Goal: Information Seeking & Learning: Learn about a topic

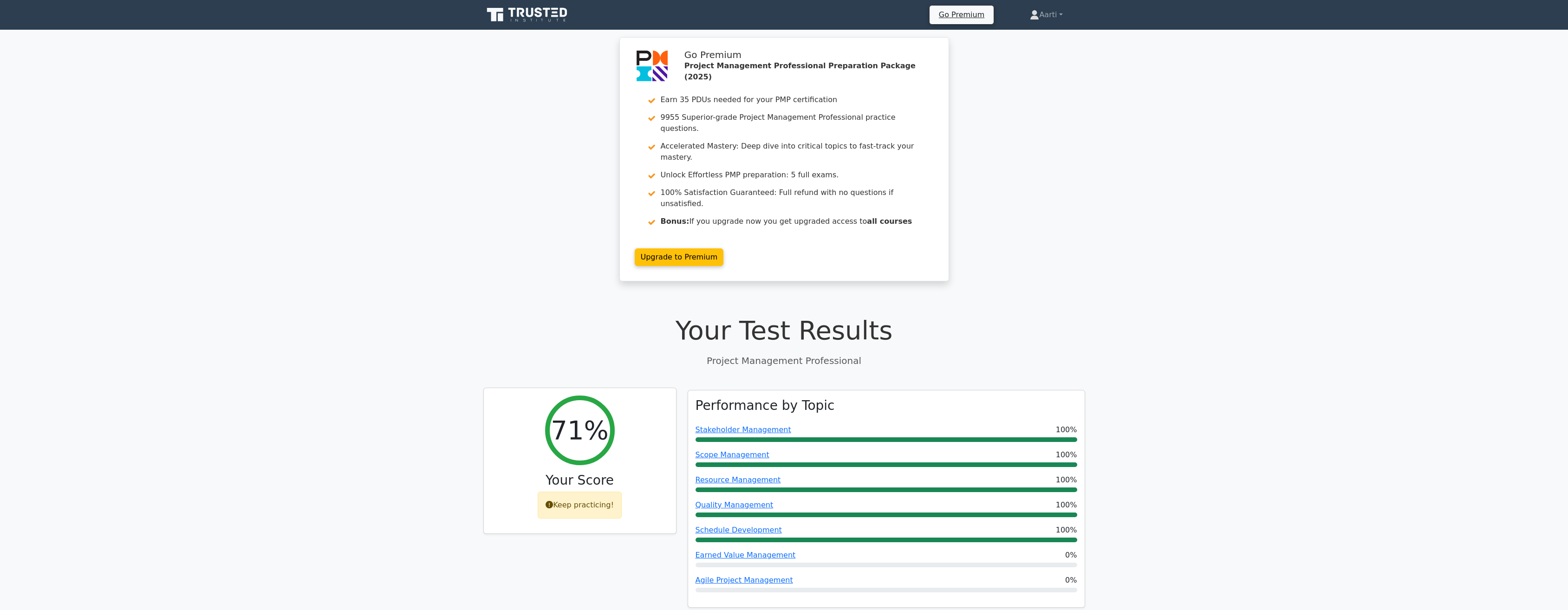
click at [584, 491] on div "Keep practicing!" at bounding box center [579, 505] width 84 height 27
click at [585, 491] on div "Keep practicing!" at bounding box center [579, 505] width 84 height 27
click at [1062, 14] on link "Aarti" at bounding box center [1046, 15] width 77 height 18
click at [1024, 37] on link "Profile" at bounding box center [1045, 37] width 73 height 15
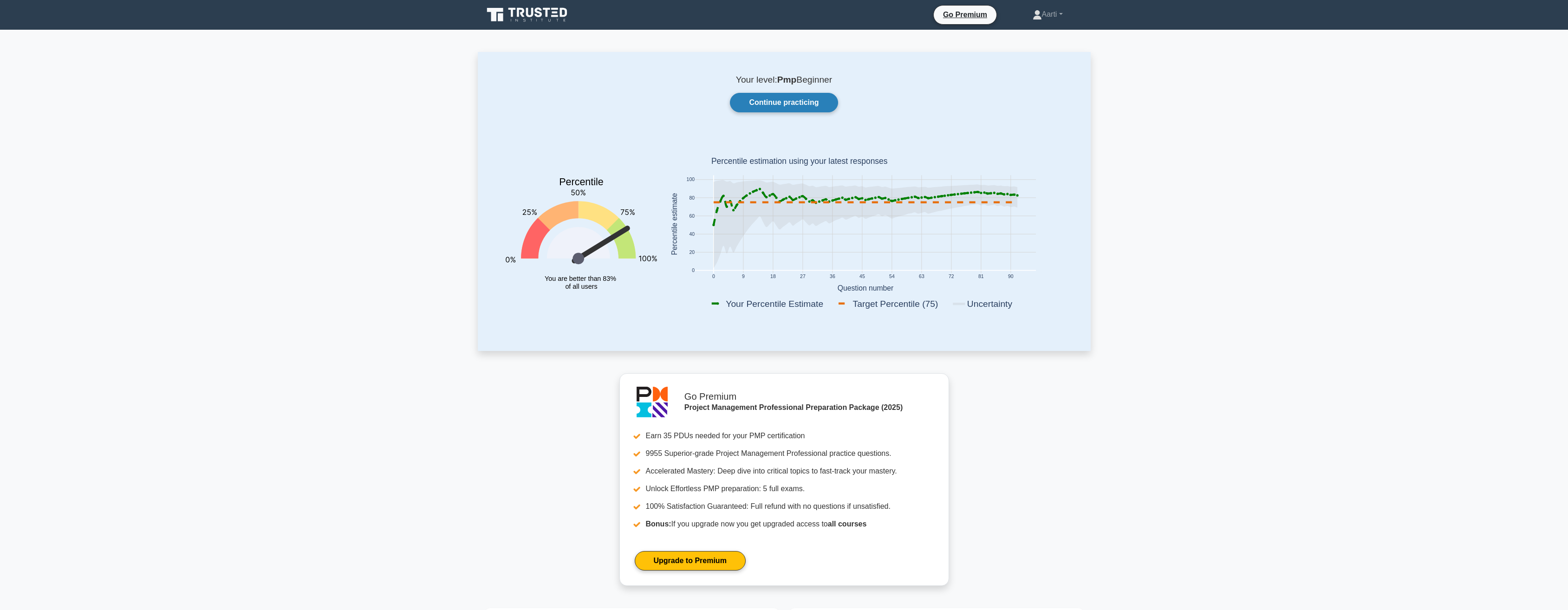
click at [791, 100] on link "Continue practicing" at bounding box center [784, 103] width 108 height 20
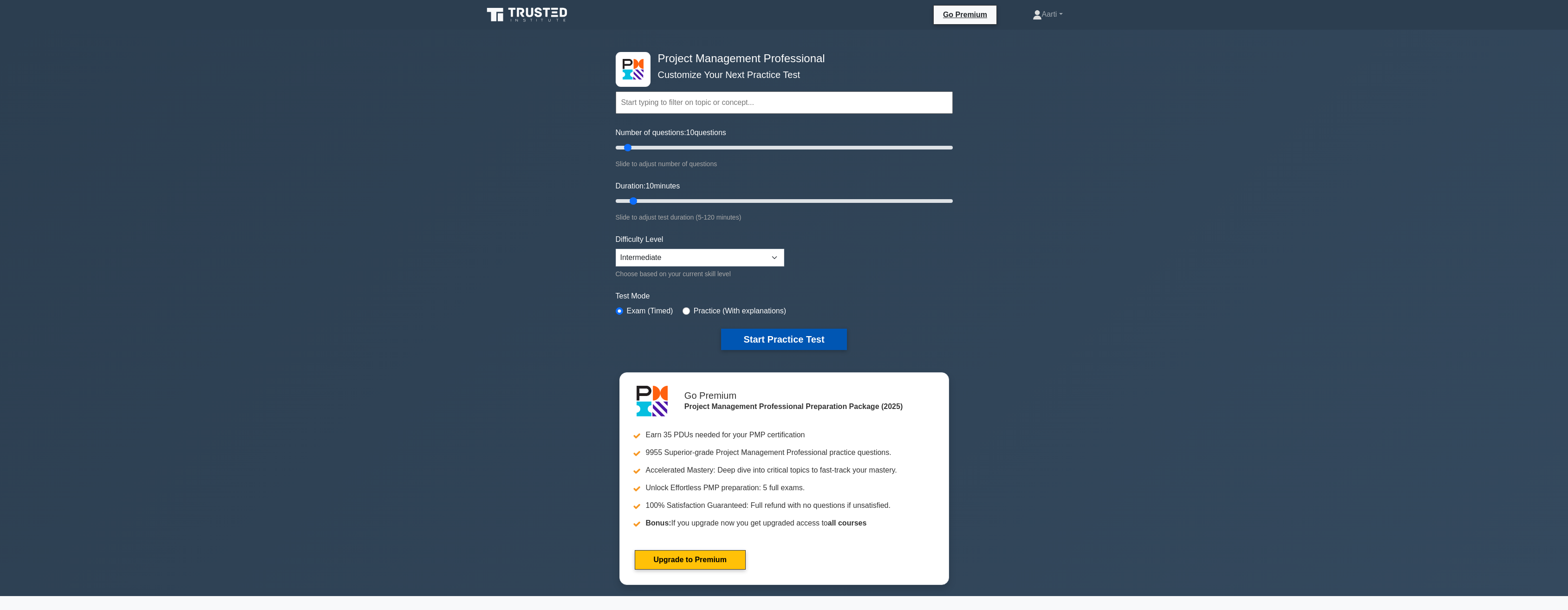
click at [771, 339] on button "Start Practice Test" at bounding box center [783, 339] width 125 height 21
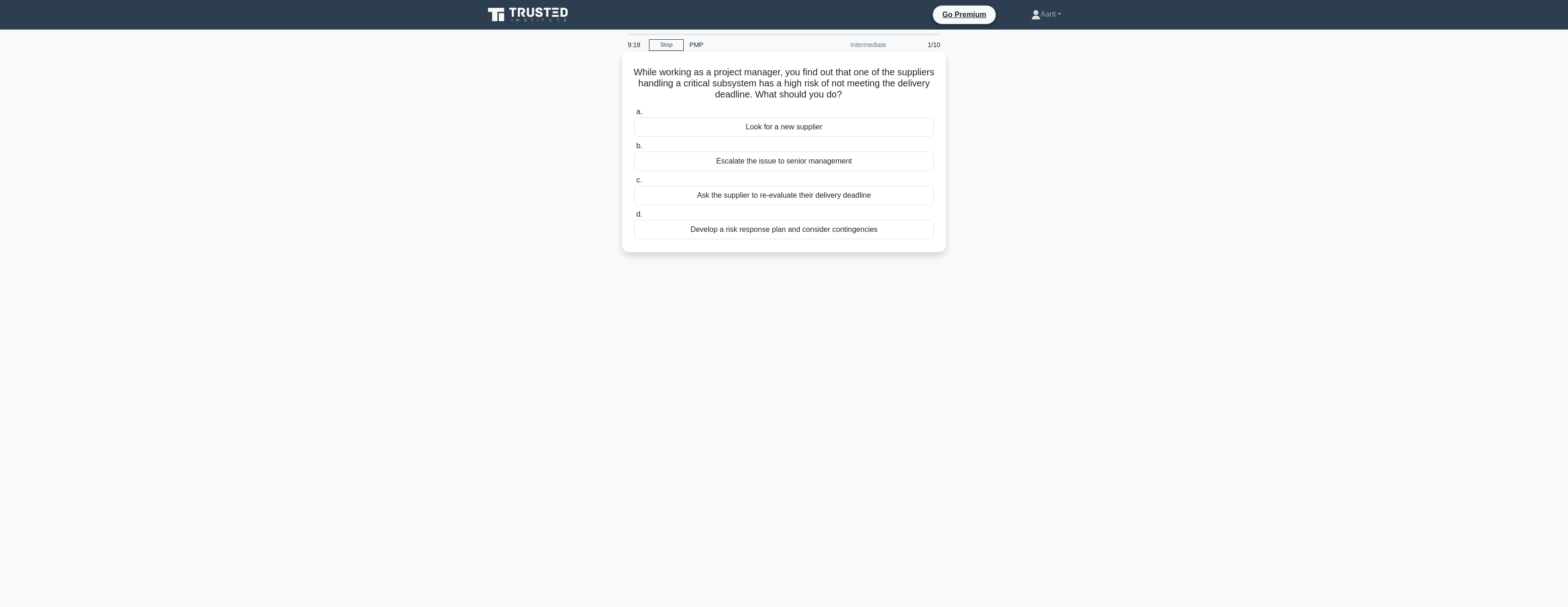
click at [782, 229] on div "Develop a risk response plan and consider contingencies" at bounding box center [784, 229] width 299 height 19
click at [634, 218] on input "d. Develop a risk response plan and consider contingencies" at bounding box center [634, 215] width 0 height 6
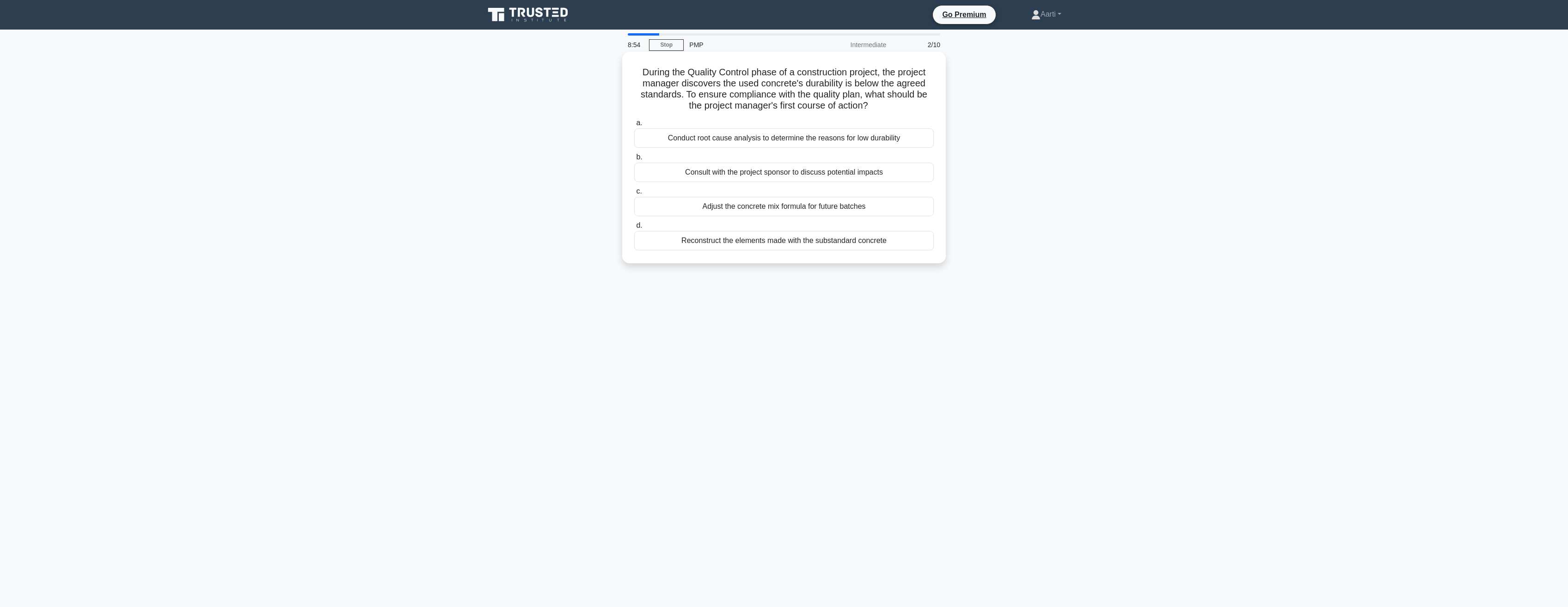
click at [756, 141] on div "Conduct root cause analysis to determine the reasons for low durability" at bounding box center [784, 138] width 299 height 19
click at [634, 126] on input "a. Conduct root cause analysis to determine the reasons for low durability" at bounding box center [634, 123] width 0 height 6
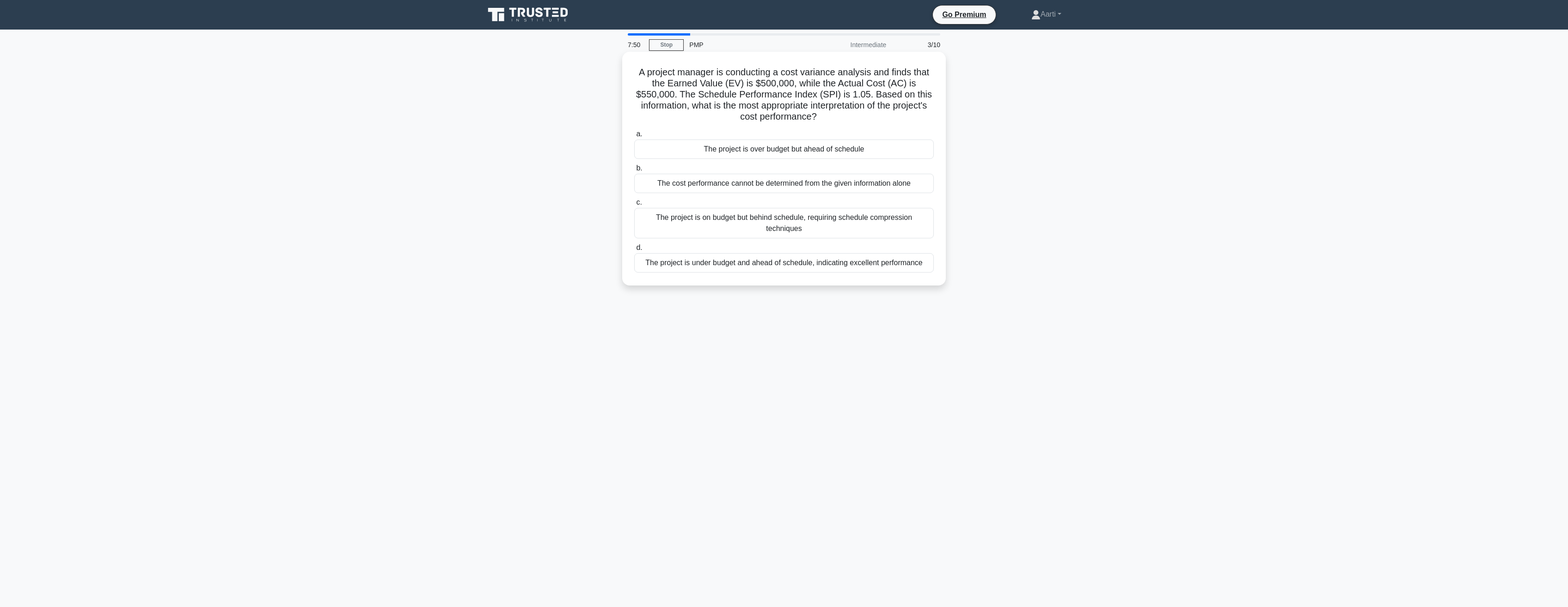
click at [769, 266] on div "The project is under budget and ahead of schedule, indicating excellent perform…" at bounding box center [784, 263] width 299 height 19
click at [634, 251] on input "d. The project is under budget and ahead of schedule, indicating excellent perf…" at bounding box center [634, 248] width 0 height 6
click at [779, 269] on div "Develop and implement risk mitigation strategies to eliminate the possibility o…" at bounding box center [784, 263] width 299 height 19
click at [634, 251] on input "d. Develop and implement risk mitigation strategies to eliminate the possibilit…" at bounding box center [634, 248] width 0 height 6
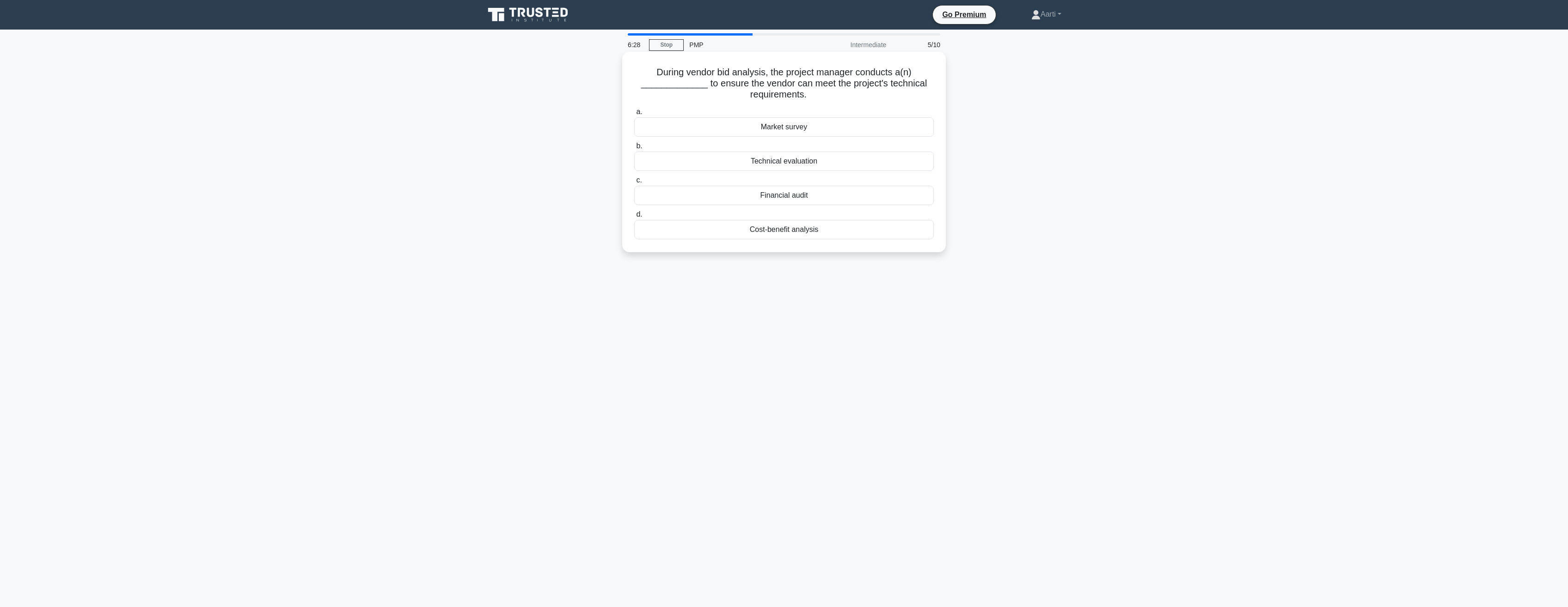
click at [777, 161] on div "Technical evaluation" at bounding box center [784, 161] width 299 height 19
click at [634, 149] on input "b. Technical evaluation" at bounding box center [634, 146] width 0 height 6
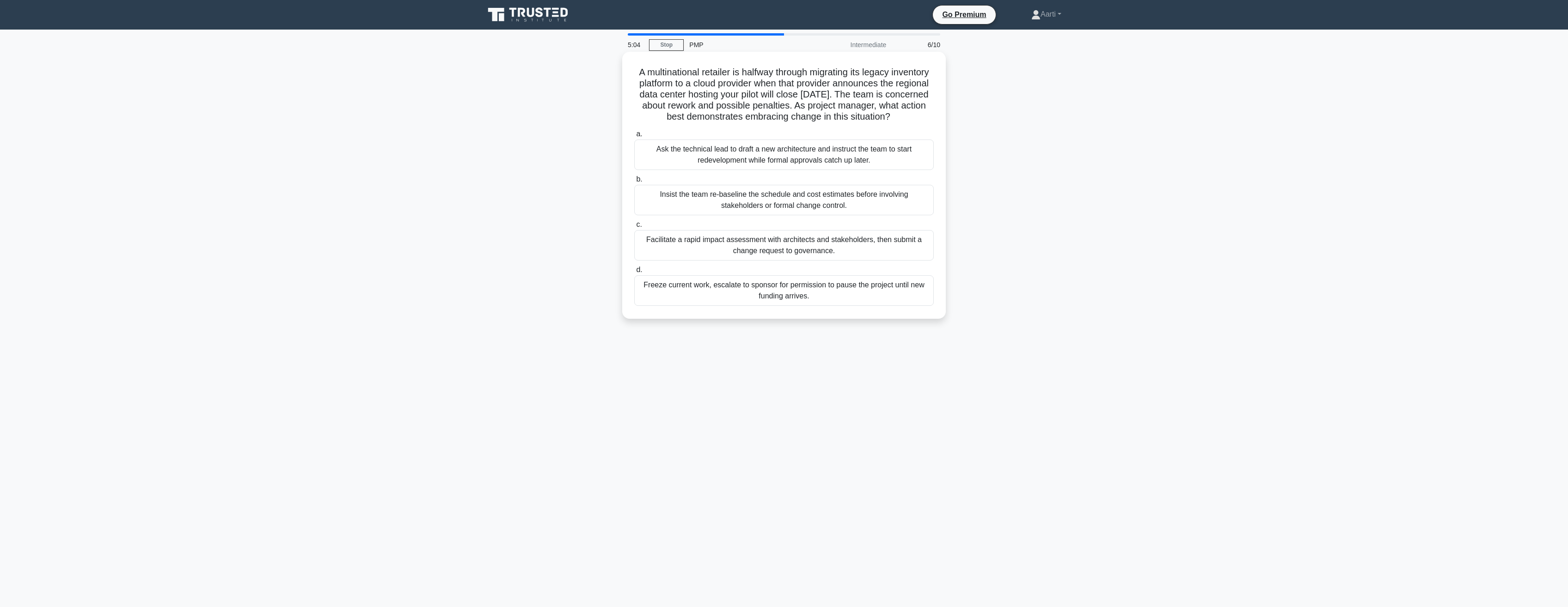
click at [750, 257] on div "Facilitate a rapid impact assessment with architects and stakeholders, then sub…" at bounding box center [784, 245] width 299 height 30
click at [634, 227] on input "c. Facilitate a rapid impact assessment with architects and stakeholders, then …" at bounding box center [634, 225] width 0 height 6
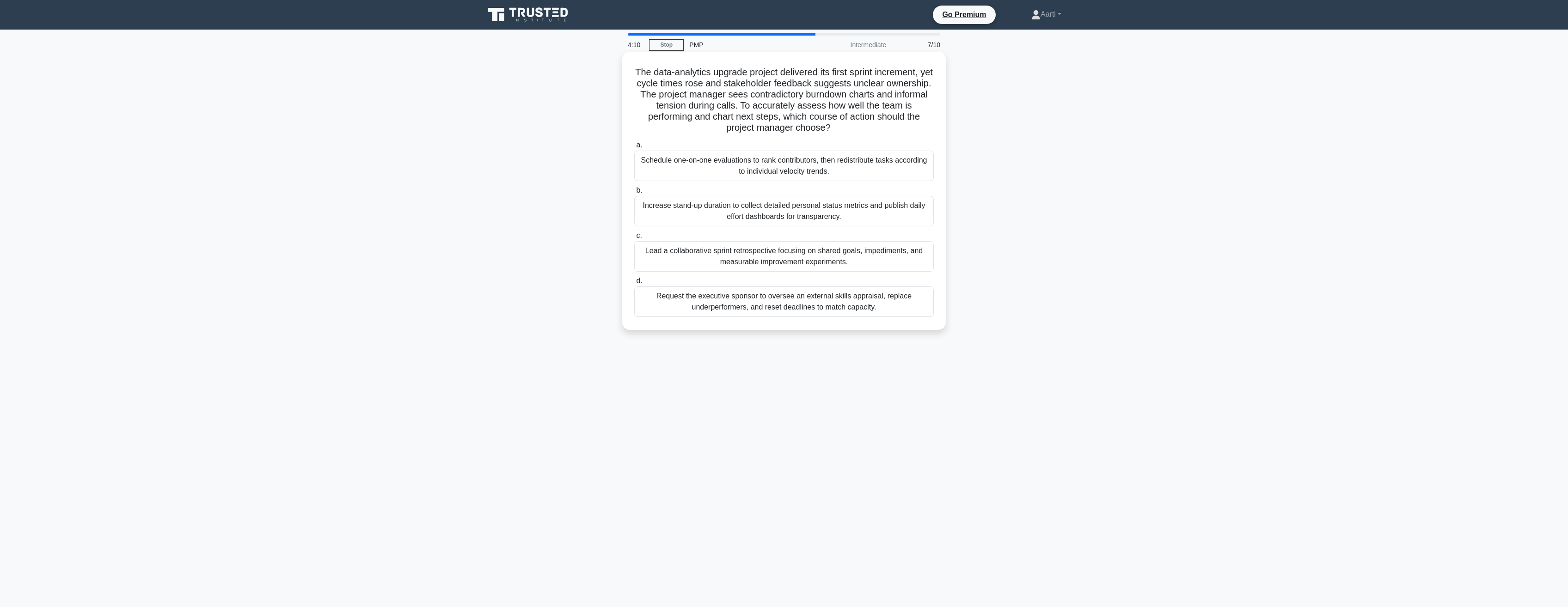
click at [759, 262] on div "Lead a collaborative sprint retrospective focusing on shared goals, impediments…" at bounding box center [784, 256] width 299 height 30
click at [634, 239] on input "c. Lead a collaborative sprint retrospective focusing on shared goals, impedime…" at bounding box center [634, 236] width 0 height 6
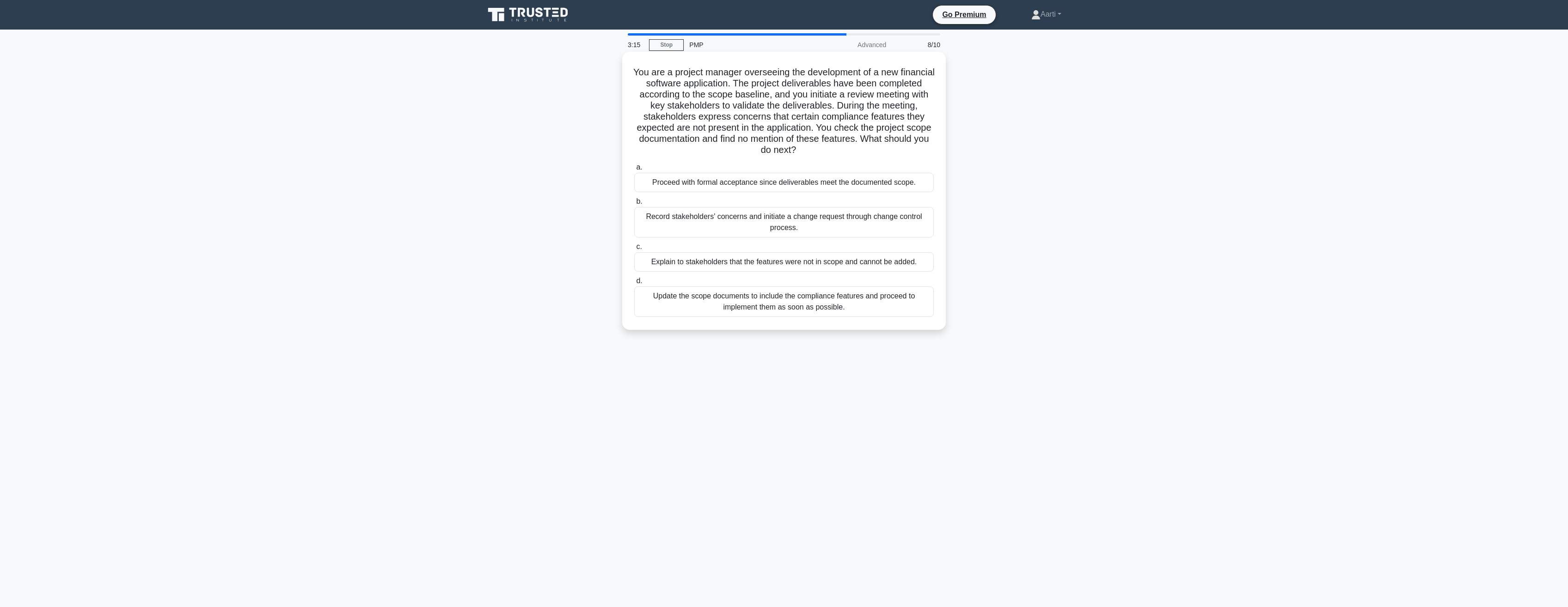
click at [775, 262] on div "Explain to stakeholders that the features were not in scope and cannot be added." at bounding box center [784, 262] width 299 height 19
click at [634, 250] on input "c. Explain to stakeholders that the features were not in scope and cannot be ad…" at bounding box center [634, 247] width 0 height 6
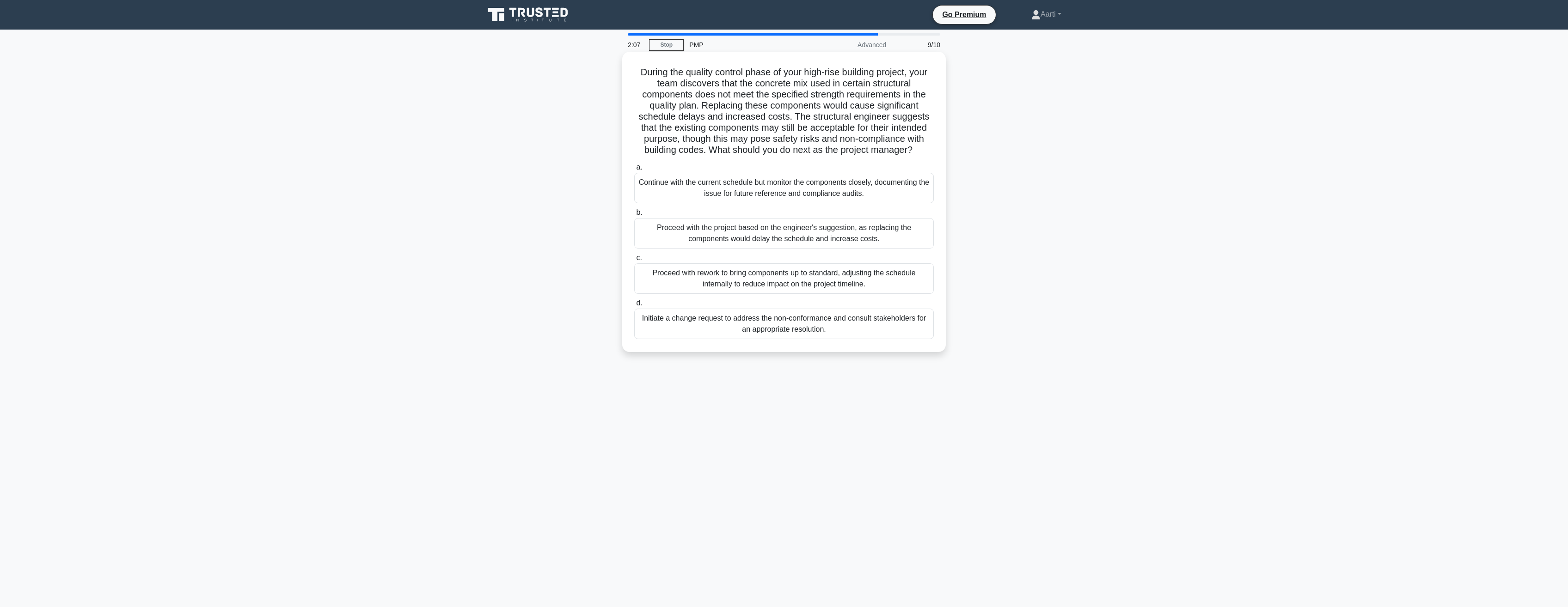
click at [763, 277] on div "Proceed with rework to bring components up to standard, adjusting the schedule …" at bounding box center [784, 279] width 299 height 30
click at [634, 261] on input "c. Proceed with rework to bring components up to standard, adjusting the schedu…" at bounding box center [634, 258] width 0 height 6
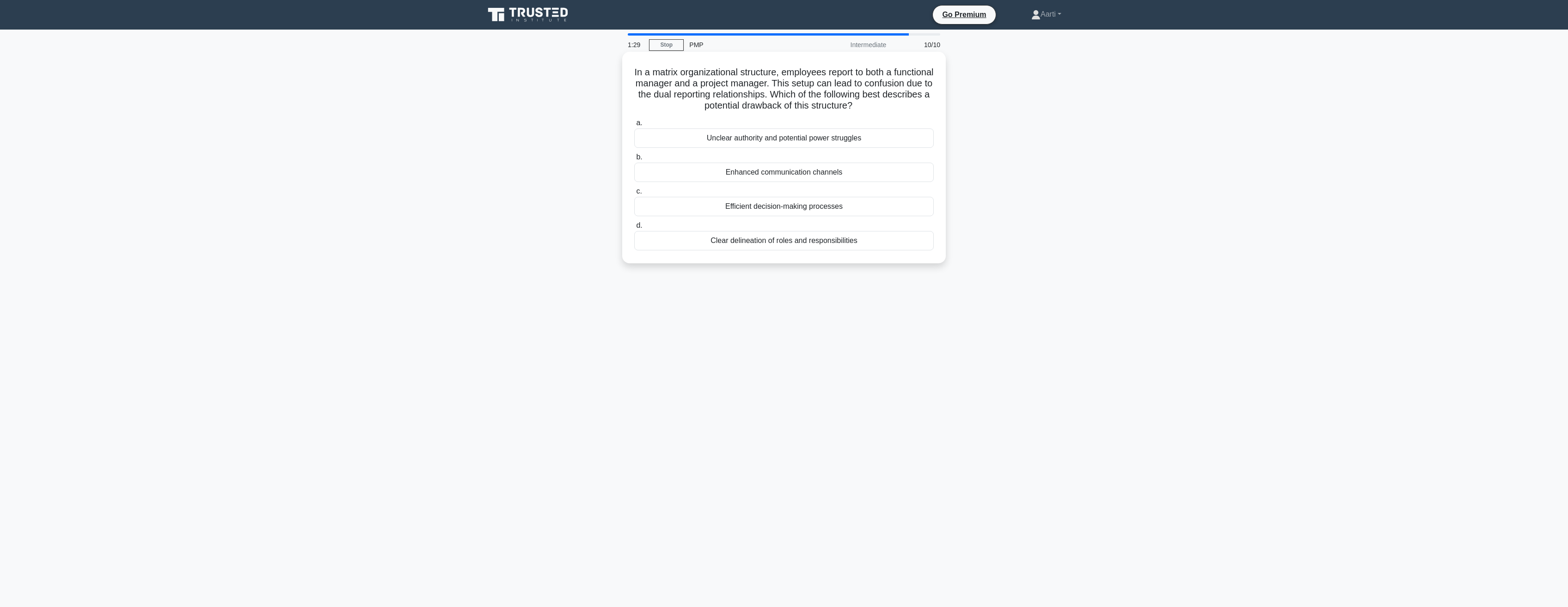
click at [779, 139] on div "Unclear authority and potential power struggles" at bounding box center [784, 138] width 299 height 19
click at [634, 126] on input "a. Unclear authority and potential power struggles" at bounding box center [634, 123] width 0 height 6
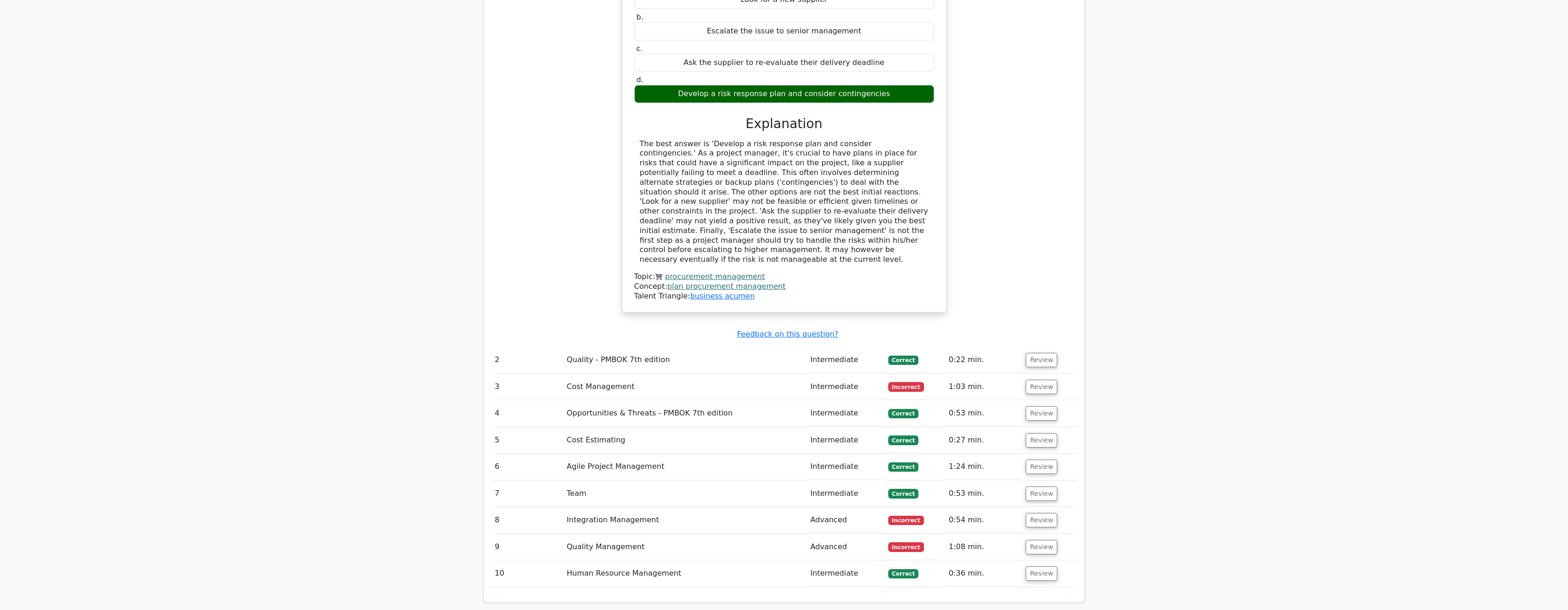
scroll to position [975, 0]
click at [1030, 379] on button "Review" at bounding box center [1042, 386] width 32 height 15
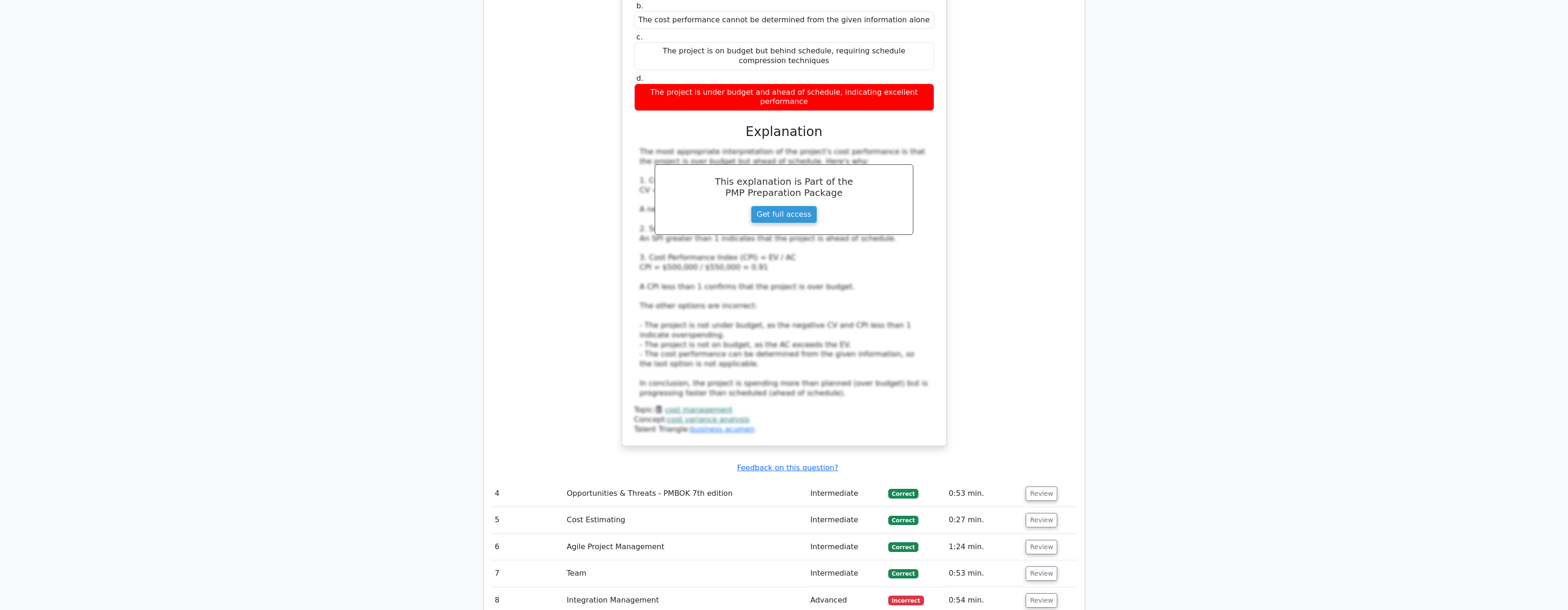
scroll to position [1625, 0]
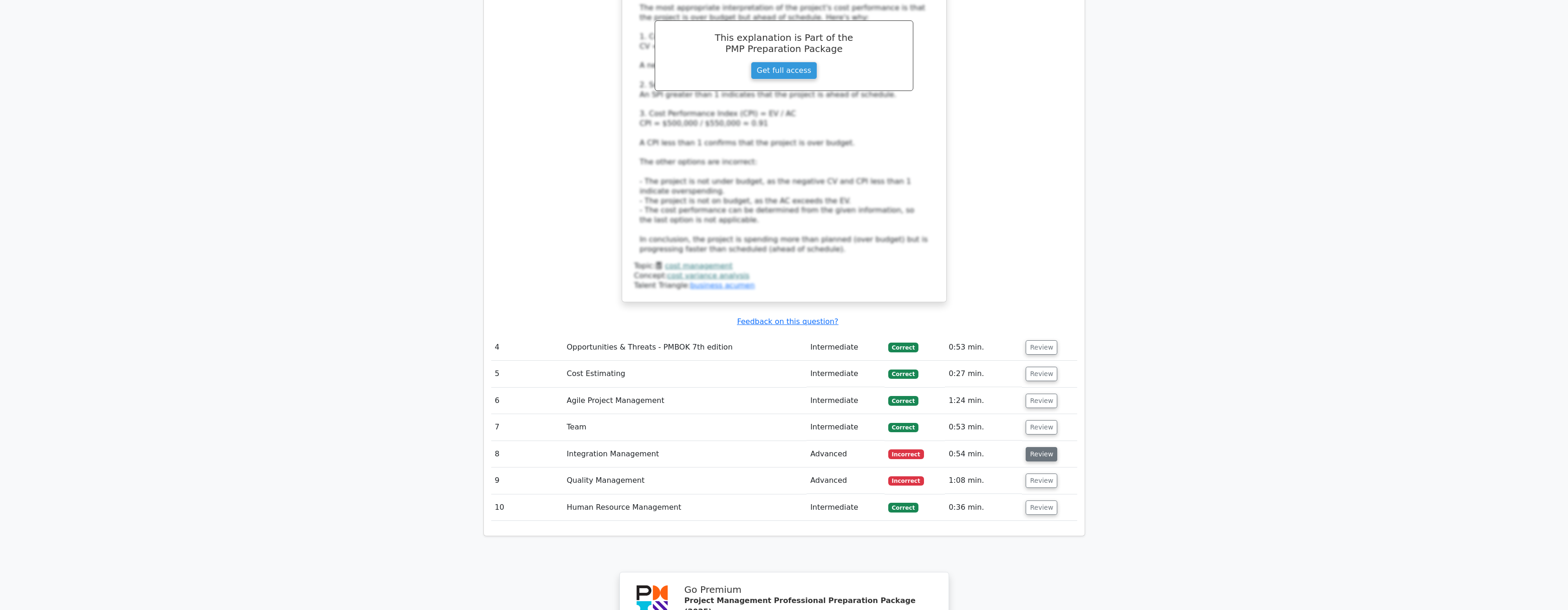
click at [1033, 447] on button "Review" at bounding box center [1042, 454] width 32 height 15
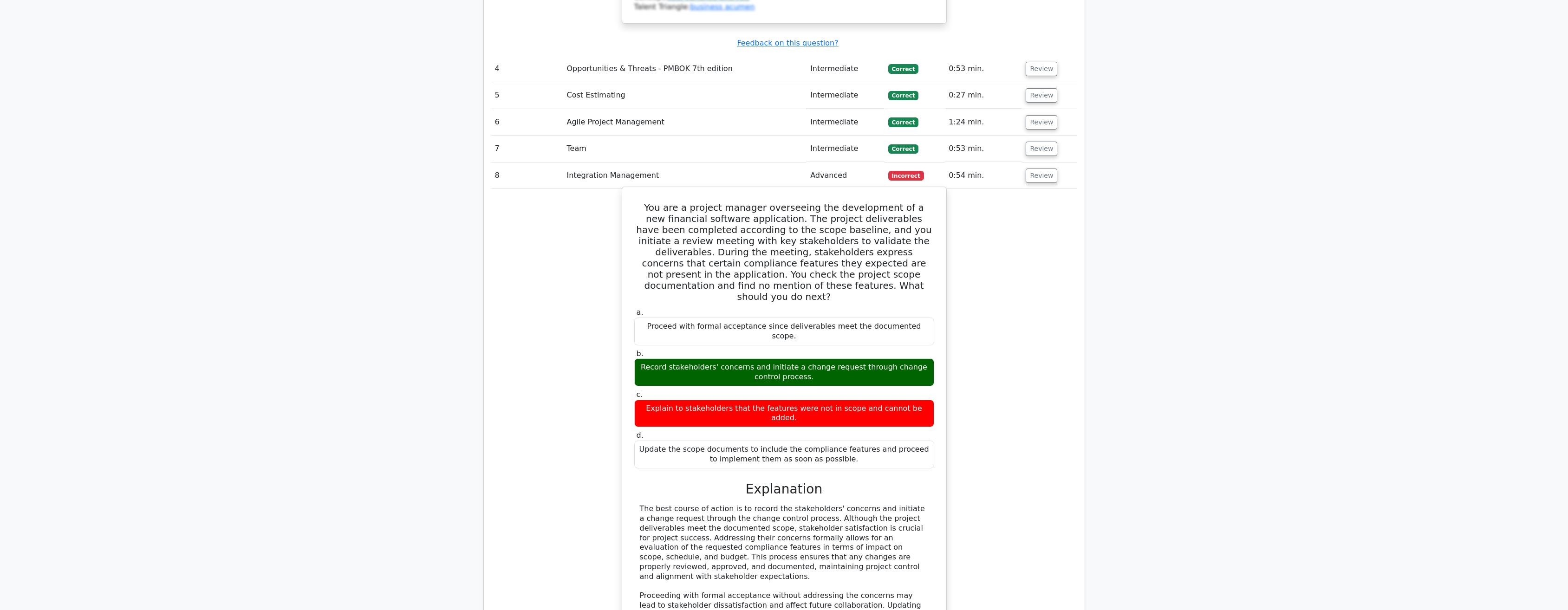
scroll to position [1996, 0]
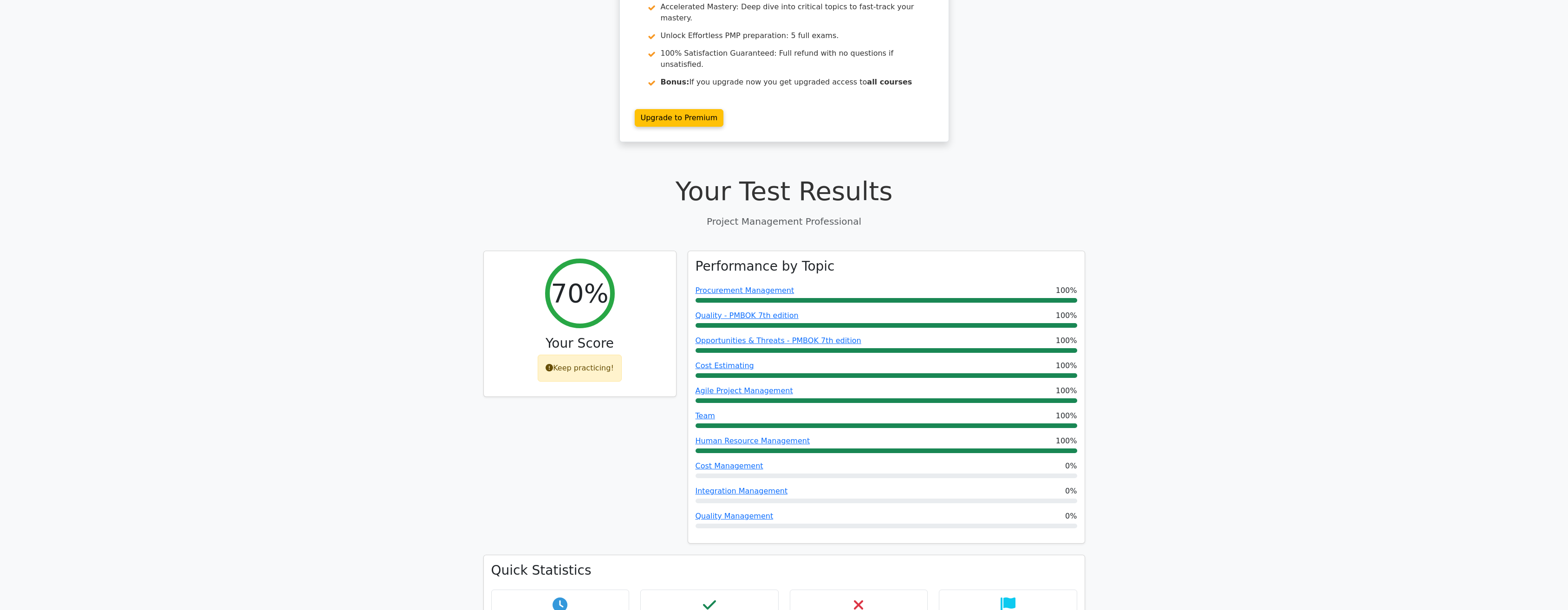
scroll to position [0, 0]
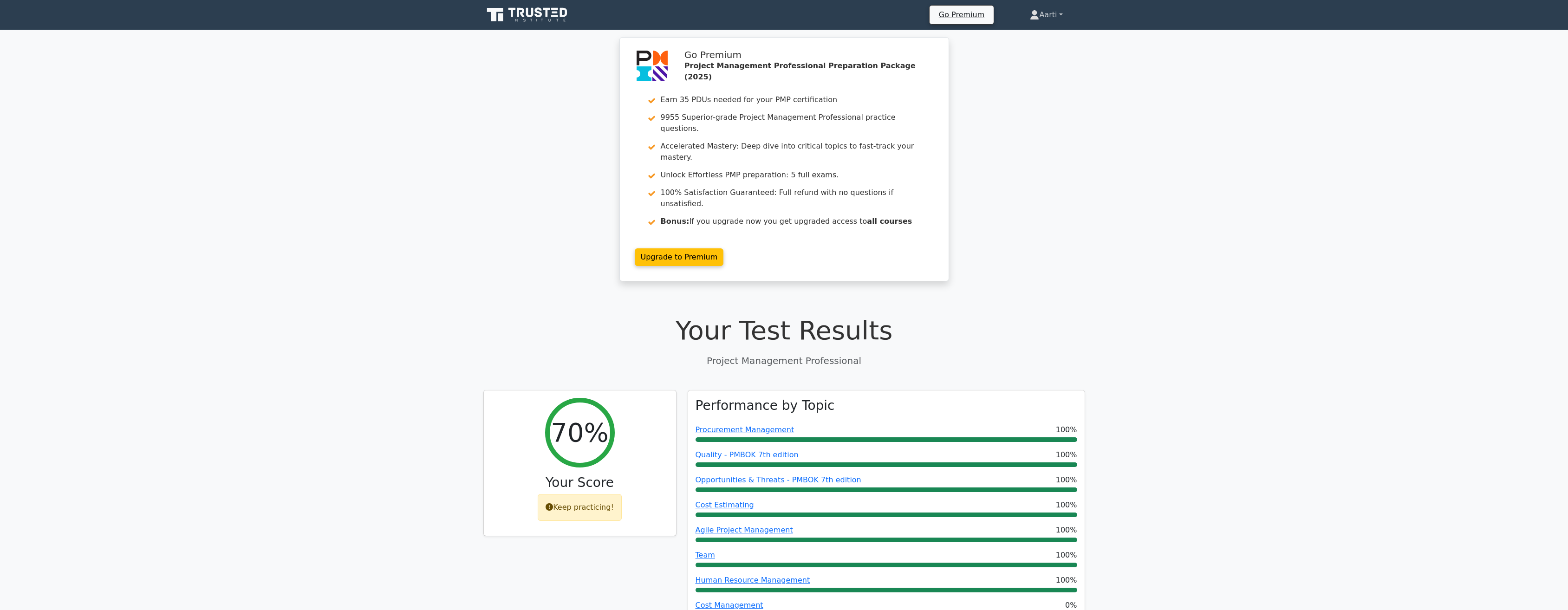
click at [1064, 11] on link "Aarti" at bounding box center [1046, 15] width 77 height 18
click at [1061, 14] on link "Aarti" at bounding box center [1046, 15] width 77 height 18
click at [1056, 15] on link "Aarti" at bounding box center [1046, 15] width 77 height 18
click at [1031, 35] on link "Profile" at bounding box center [1045, 37] width 73 height 15
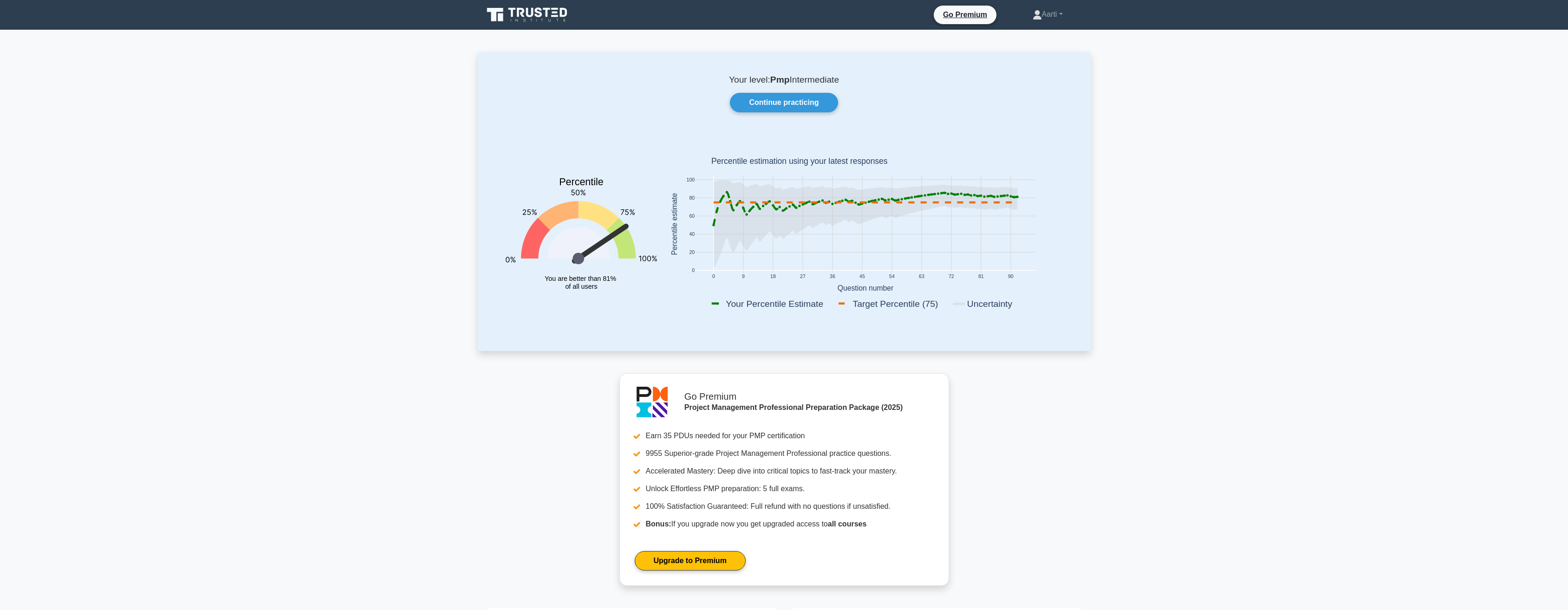
click at [782, 97] on link "Continue practicing" at bounding box center [784, 103] width 108 height 20
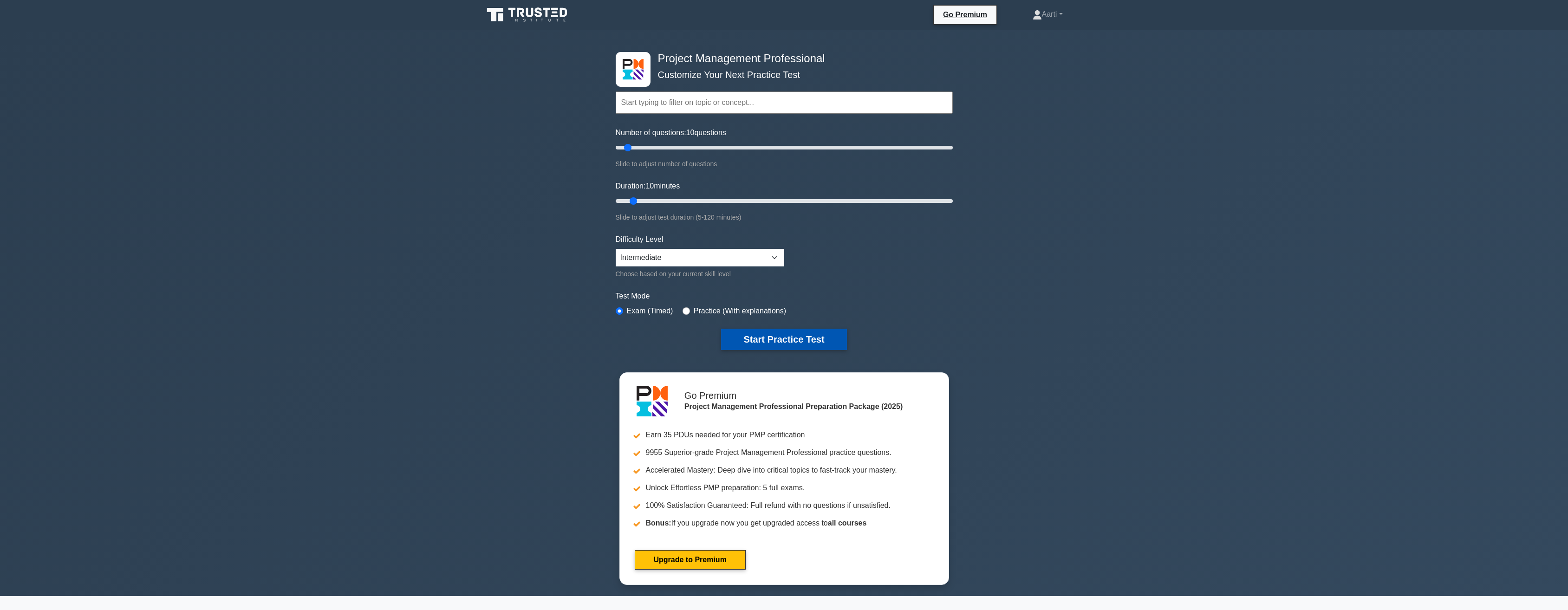
click at [771, 344] on button "Start Practice Test" at bounding box center [783, 339] width 125 height 21
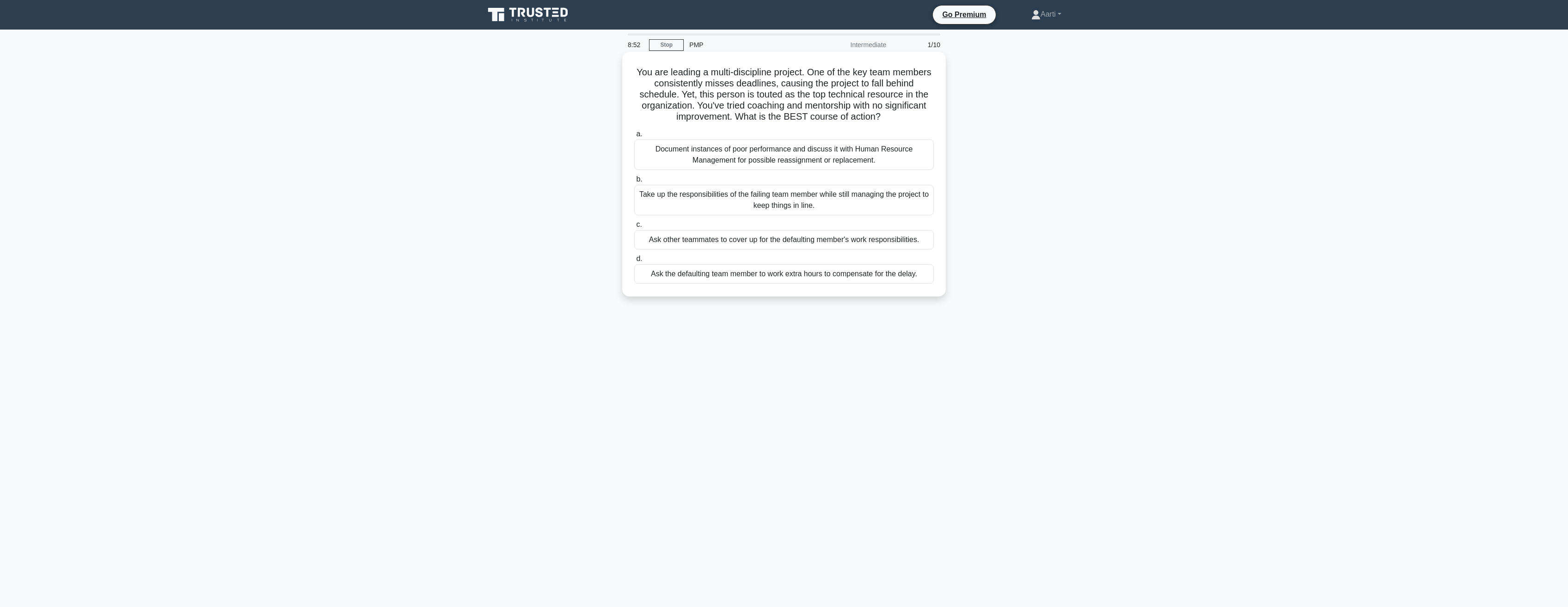
click at [801, 164] on div "Document instances of poor performance and discuss it with Human Resource Manag…" at bounding box center [784, 154] width 299 height 30
click at [634, 137] on input "a. Document instances of poor performance and discuss it with Human Resource Ma…" at bounding box center [634, 134] width 0 height 6
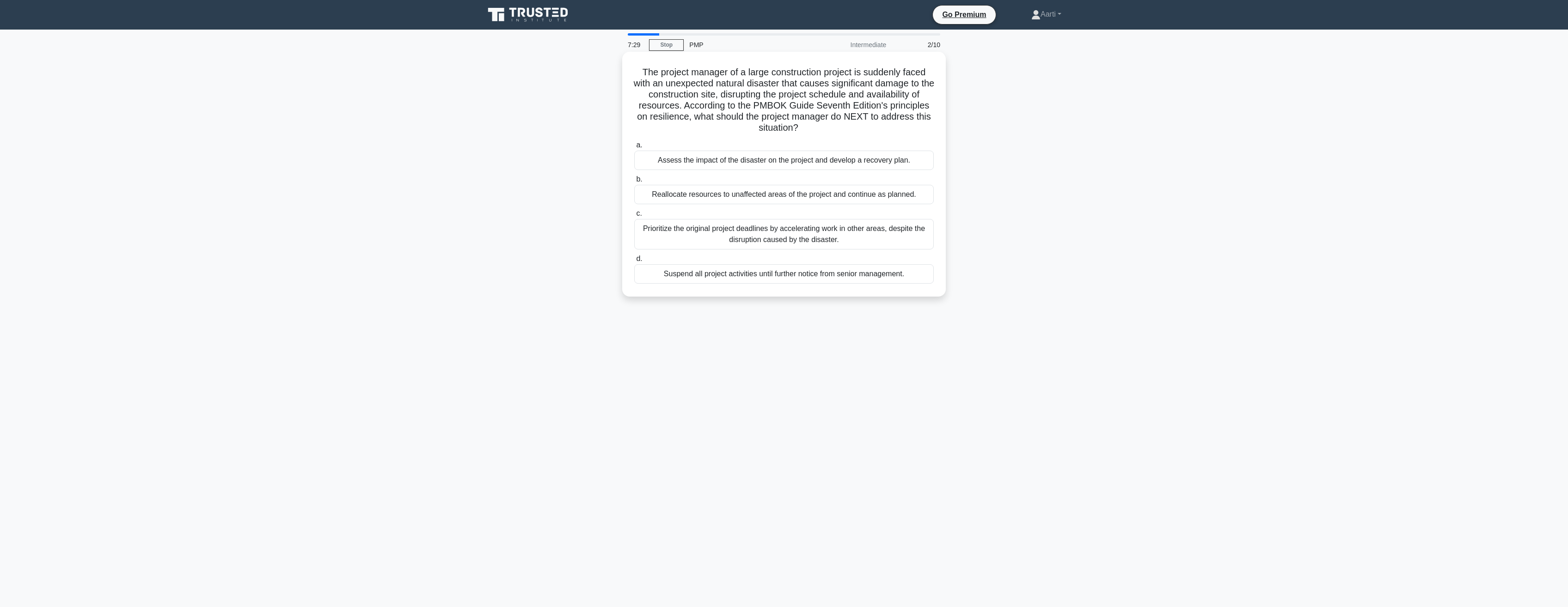
click at [747, 233] on div "Prioritize the original project deadlines by accelerating work in other areas, …" at bounding box center [784, 234] width 299 height 30
click at [634, 217] on input "c. Prioritize the original project deadlines by accelerating work in other area…" at bounding box center [634, 213] width 0 height 6
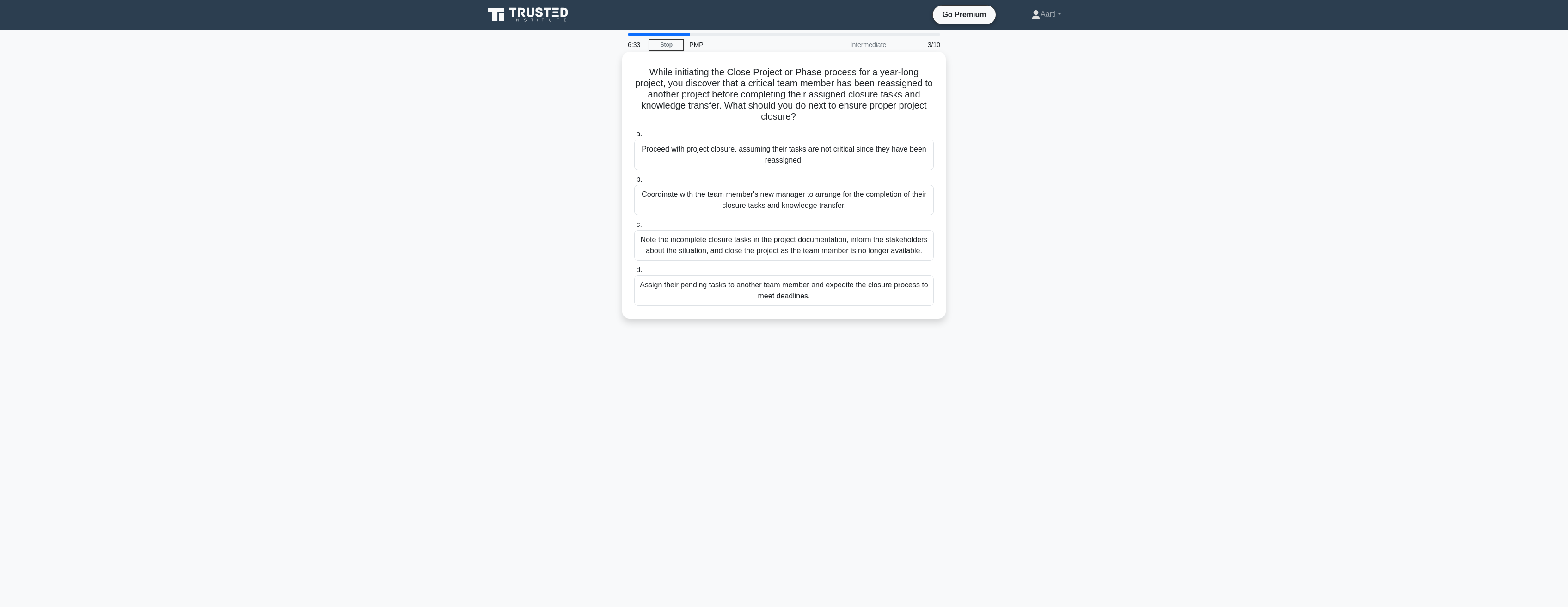
click at [730, 200] on div "Coordinate with the team member's new manager to arrange for the completion of …" at bounding box center [784, 200] width 299 height 30
click at [634, 182] on input "b. Coordinate with the team member's new manager to arrange for the completion …" at bounding box center [634, 179] width 0 height 6
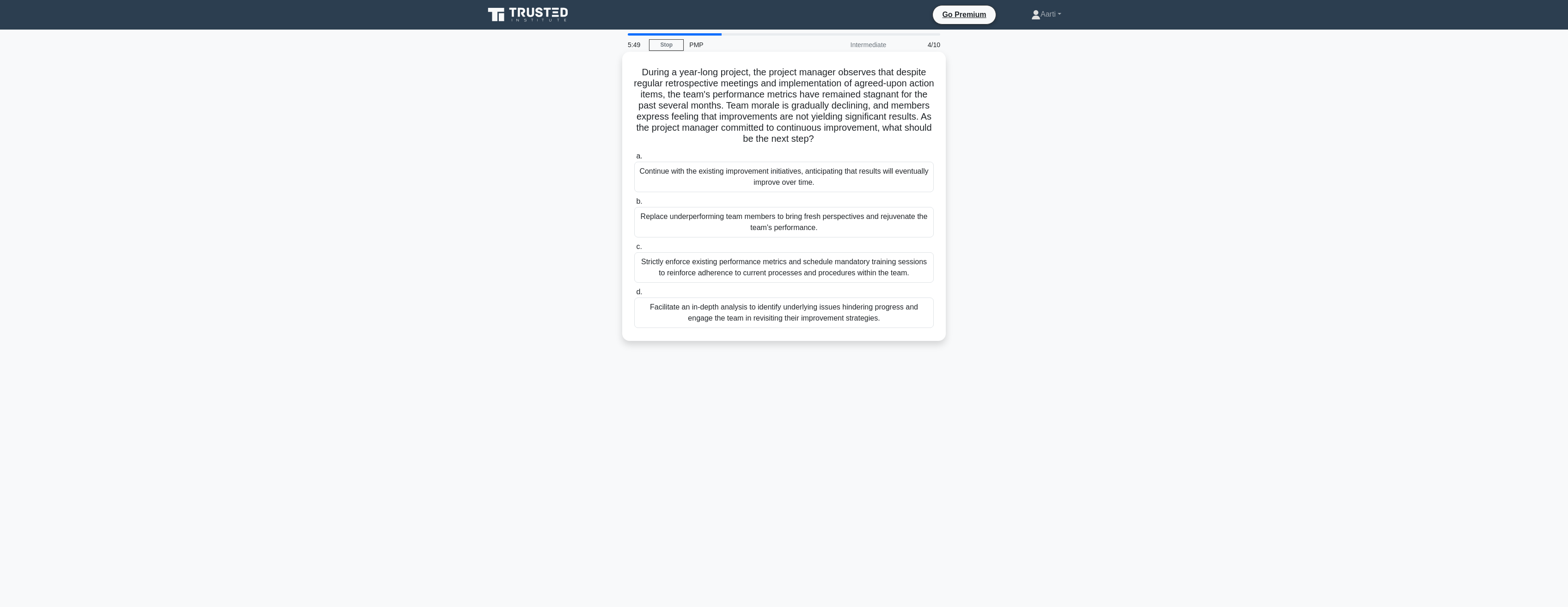
drag, startPoint x: 774, startPoint y: 269, endPoint x: 781, endPoint y: 277, distance: 10.6
click at [781, 277] on div "Strictly enforce existing performance metrics and schedule mandatory training s…" at bounding box center [784, 268] width 299 height 30
drag, startPoint x: 781, startPoint y: 277, endPoint x: 701, endPoint y: 276, distance: 80.0
click at [701, 276] on div "Strictly enforce existing performance metrics and schedule mandatory training s…" at bounding box center [784, 268] width 299 height 30
click at [634, 250] on input "c. Strictly enforce existing performance metrics and schedule mandatory trainin…" at bounding box center [634, 247] width 0 height 6
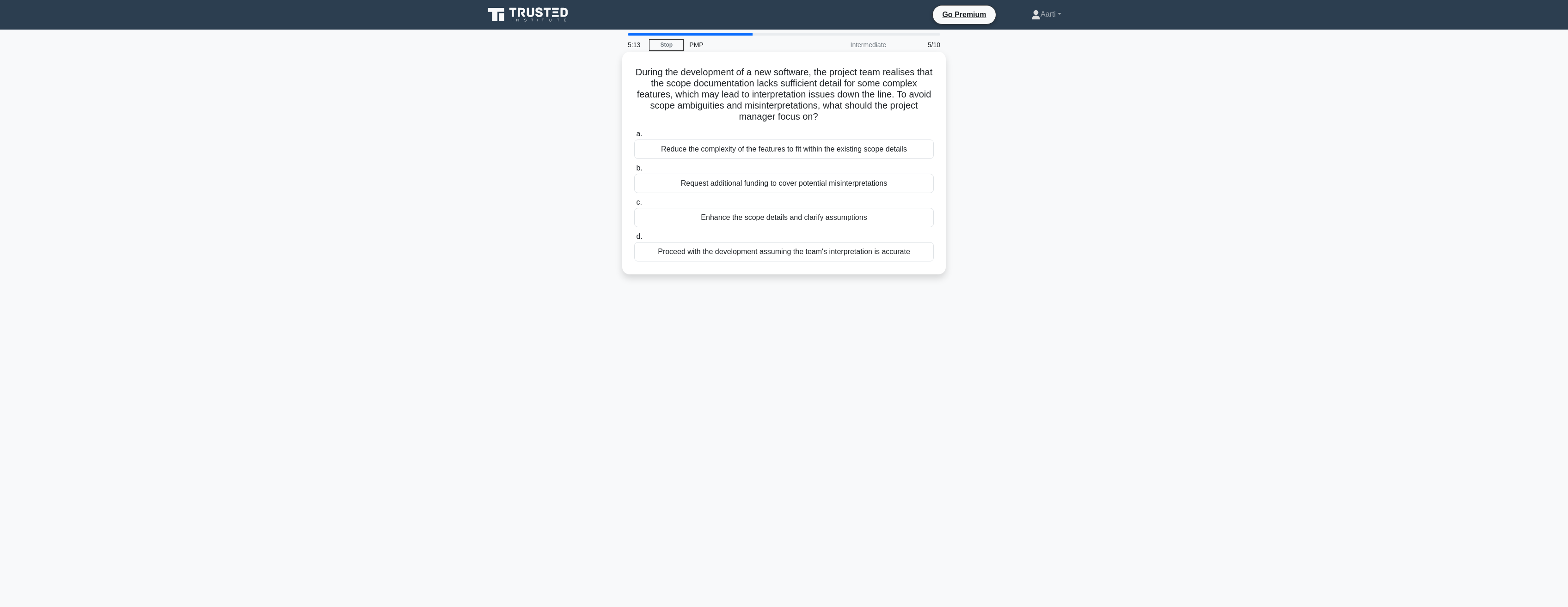
click at [762, 219] on div "Enhance the scope details and clarify assumptions" at bounding box center [784, 218] width 299 height 19
click at [634, 206] on input "c. Enhance the scope details and clarify assumptions" at bounding box center [634, 203] width 0 height 6
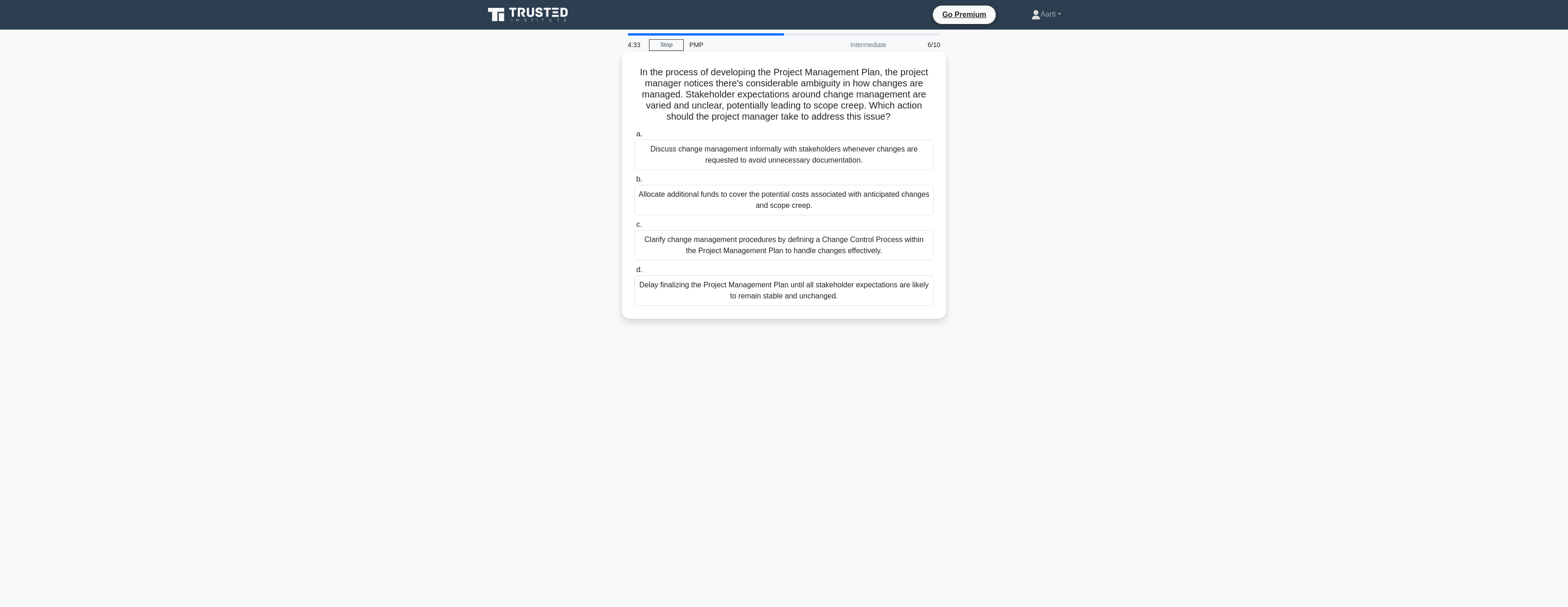
click at [739, 252] on div "Clarify change management procedures by defining a Change Control Process withi…" at bounding box center [784, 245] width 299 height 30
click at [634, 227] on input "c. Clarify change management procedures by defining a Change Control Process wi…" at bounding box center [634, 225] width 0 height 6
click at [754, 204] on div "Evaluate the risks associated with the new component thoroughly, and proceed if…" at bounding box center [784, 200] width 299 height 30
click at [634, 182] on input "b. Evaluate the risks associated with the new component thoroughly, and proceed…" at bounding box center [634, 179] width 0 height 6
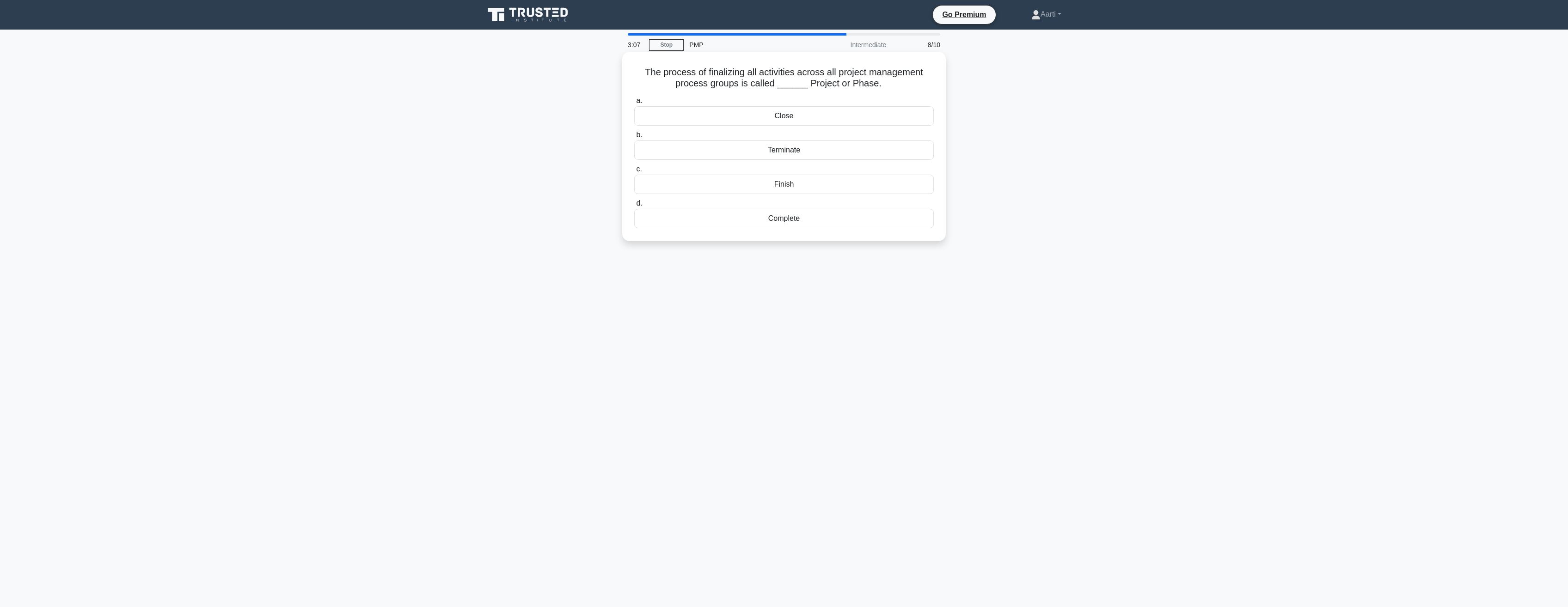
click at [783, 215] on div "Complete" at bounding box center [784, 218] width 299 height 19
click at [634, 206] on input "d. Complete" at bounding box center [634, 204] width 0 height 6
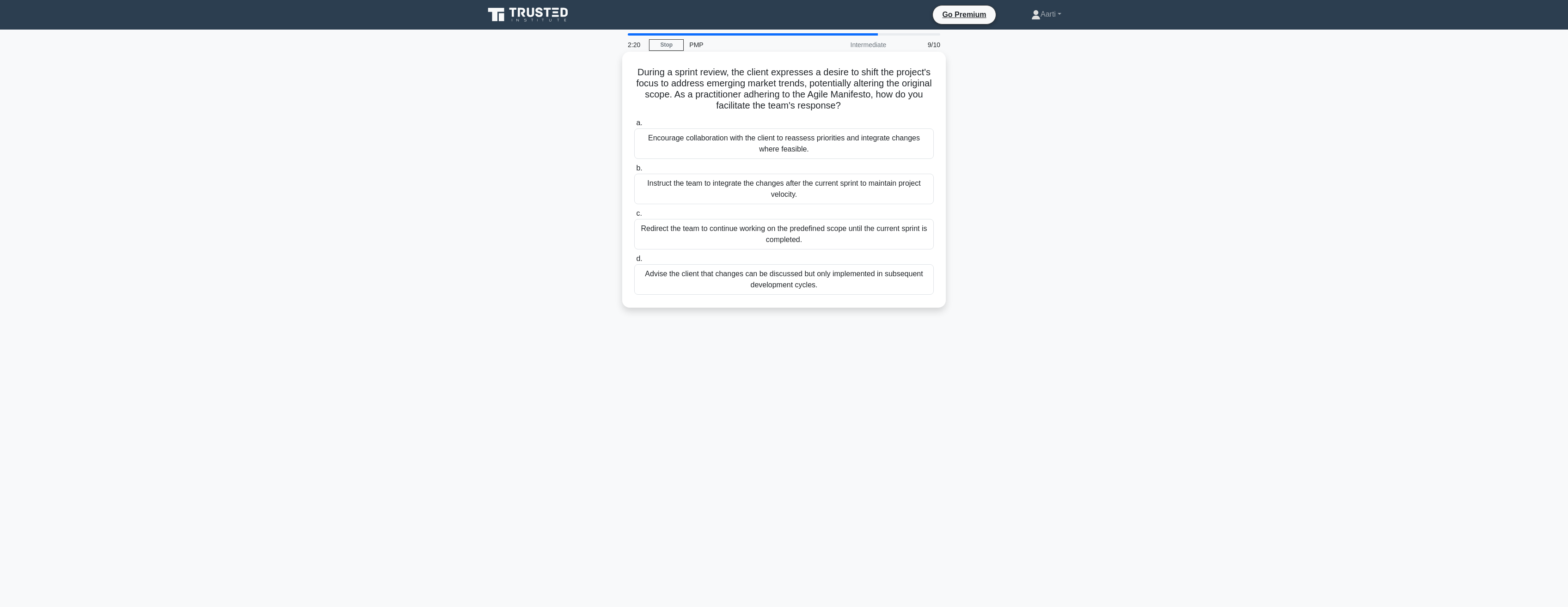
click at [783, 151] on div "Encourage collaboration with the client to reassess priorities and integrate ch…" at bounding box center [784, 144] width 299 height 30
click at [634, 126] on input "a. Encourage collaboration with the client to reassess priorities and integrate…" at bounding box center [634, 123] width 0 height 6
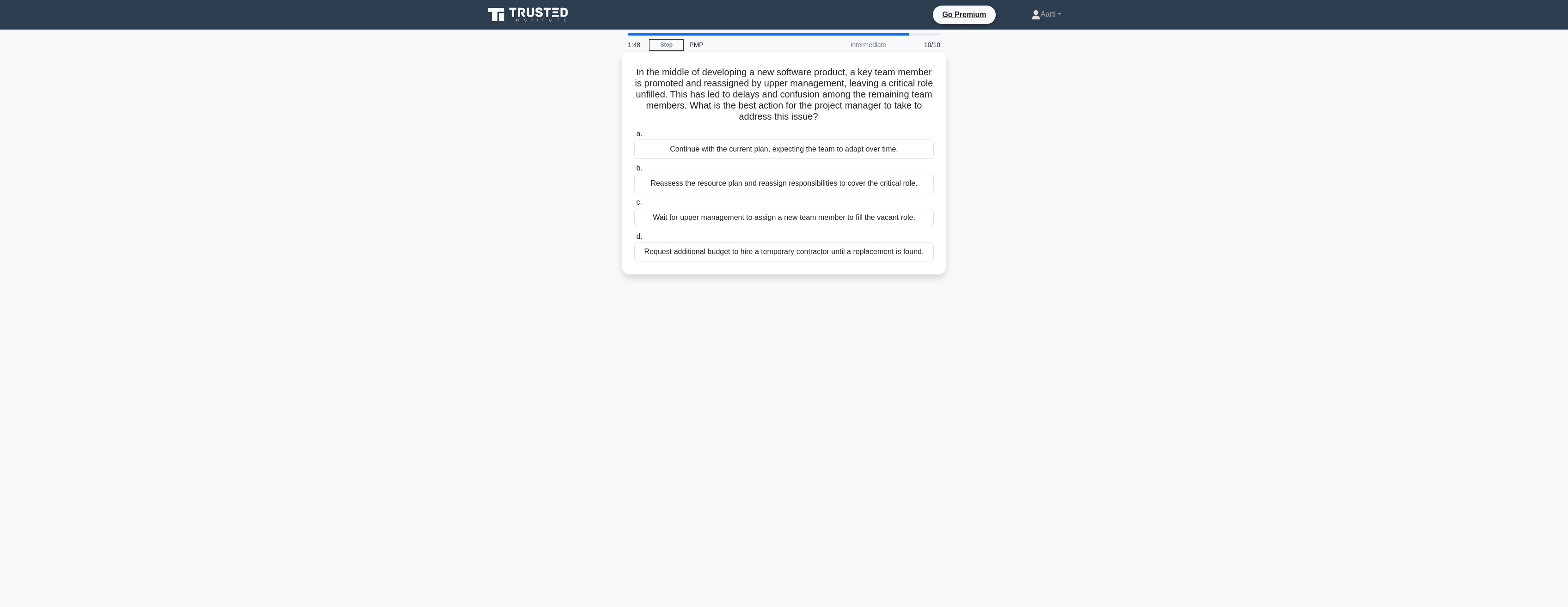
click at [716, 186] on div "Reassess the resource plan and reassign responsibilities to cover the critical …" at bounding box center [784, 184] width 299 height 19
click at [634, 172] on input "b. Reassess the resource plan and reassign responsibilities to cover the critic…" at bounding box center [634, 168] width 0 height 6
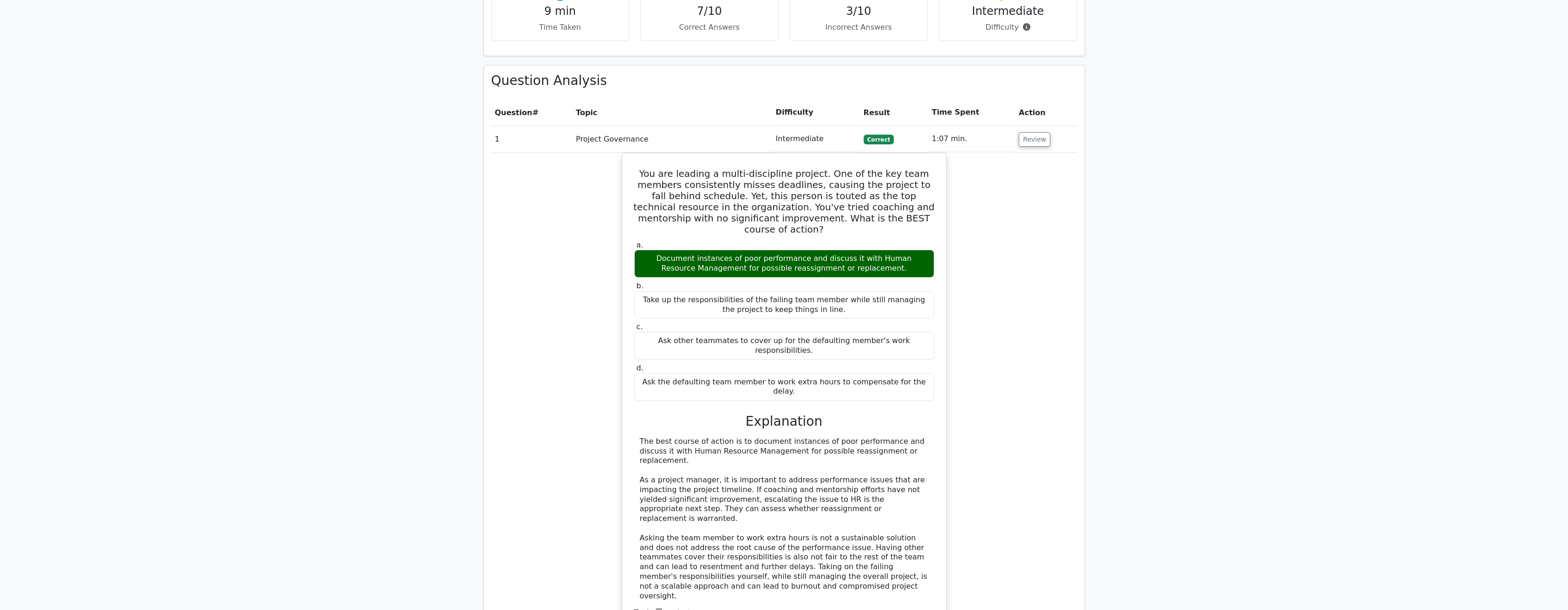
scroll to position [975, 0]
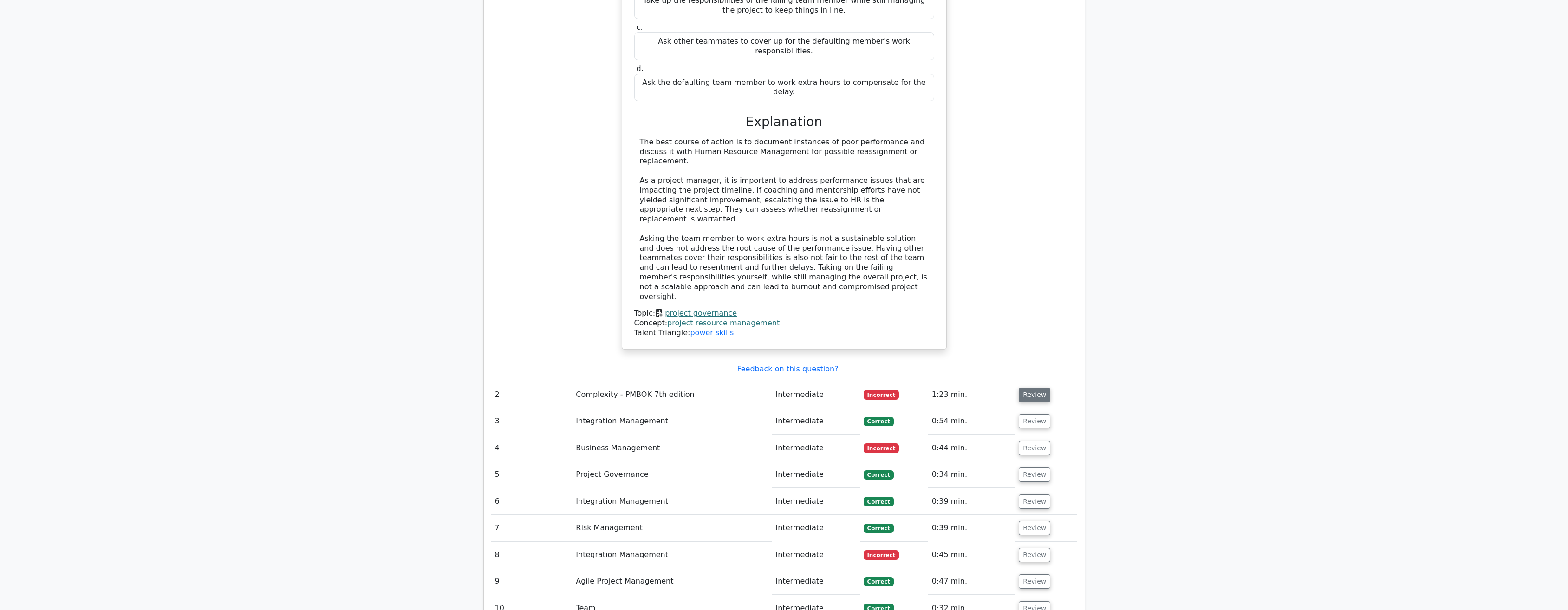
click at [1029, 388] on button "Review" at bounding box center [1034, 395] width 32 height 15
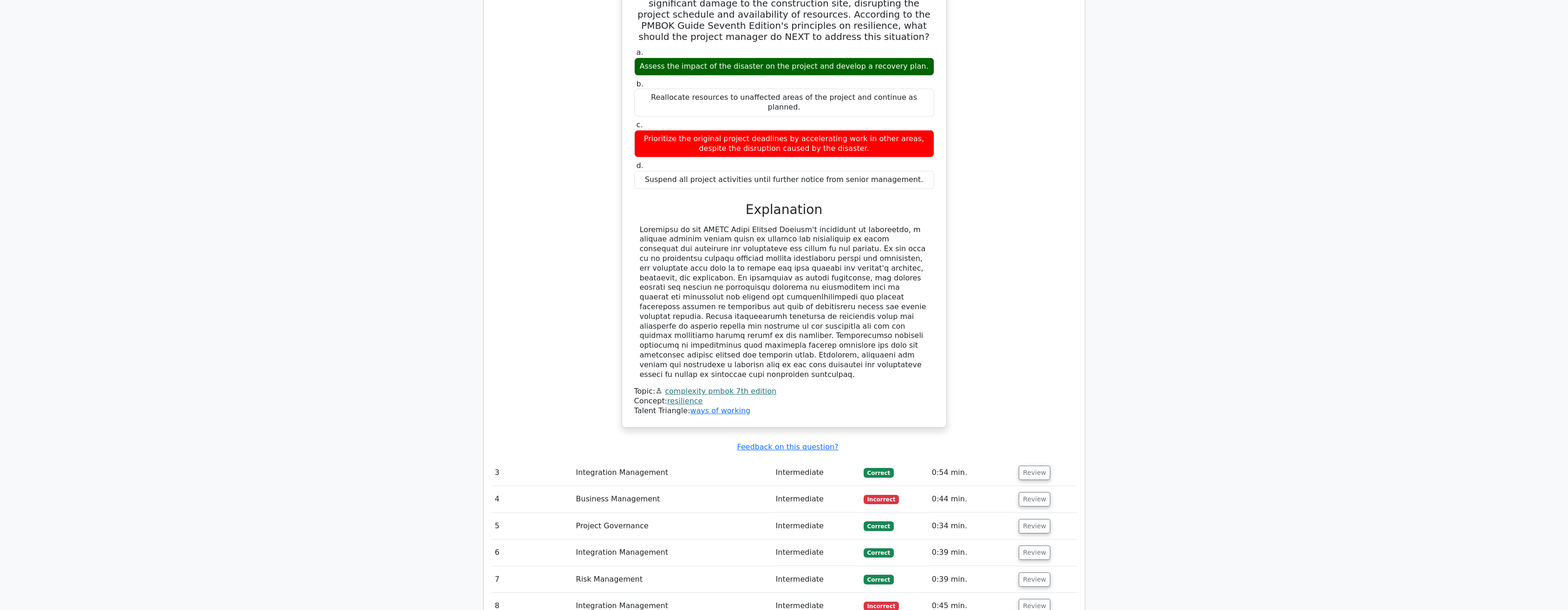
scroll to position [1439, 0]
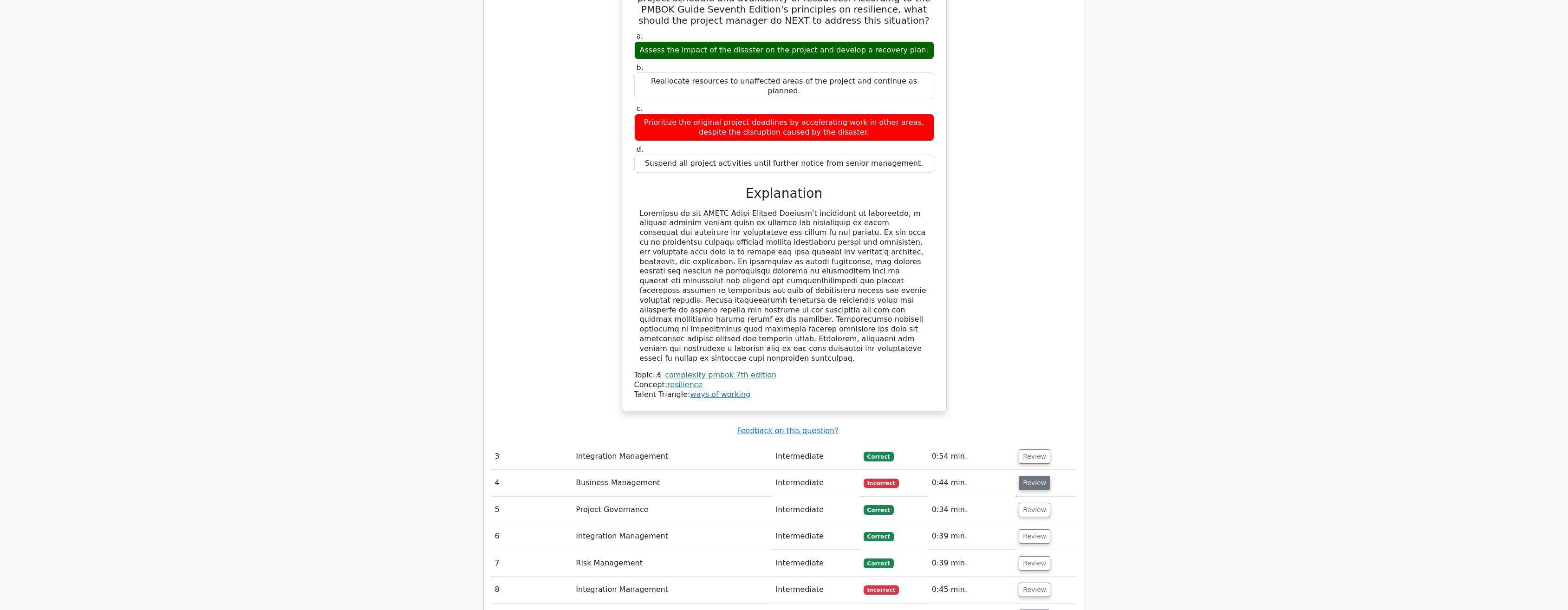
click at [1033, 476] on button "Review" at bounding box center [1034, 483] width 32 height 15
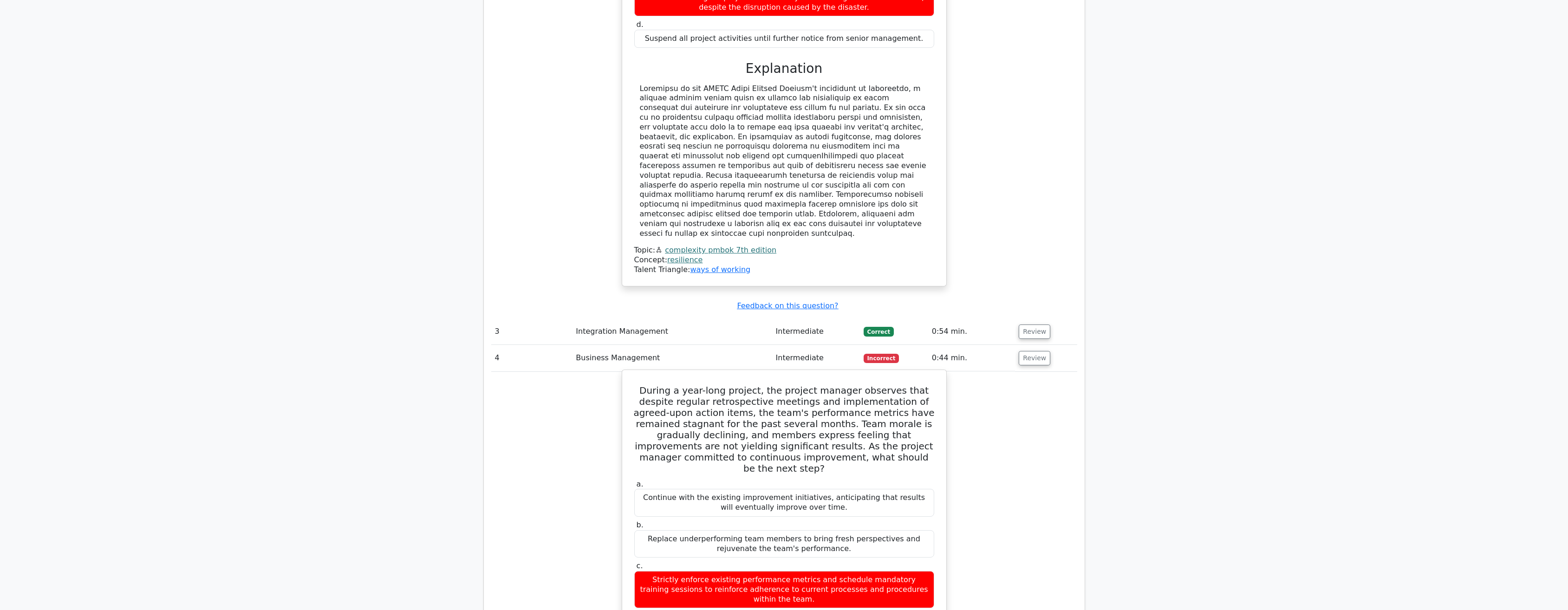
scroll to position [1578, 0]
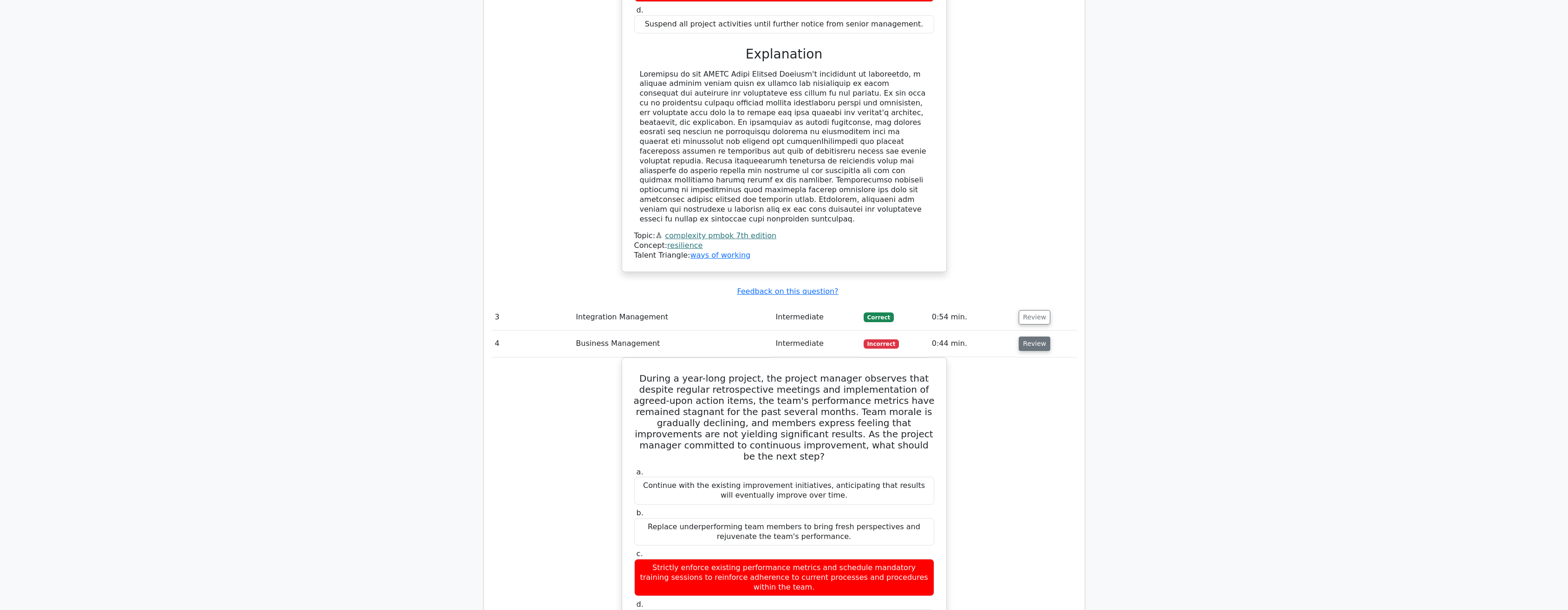
click at [1031, 337] on button "Review" at bounding box center [1034, 344] width 32 height 15
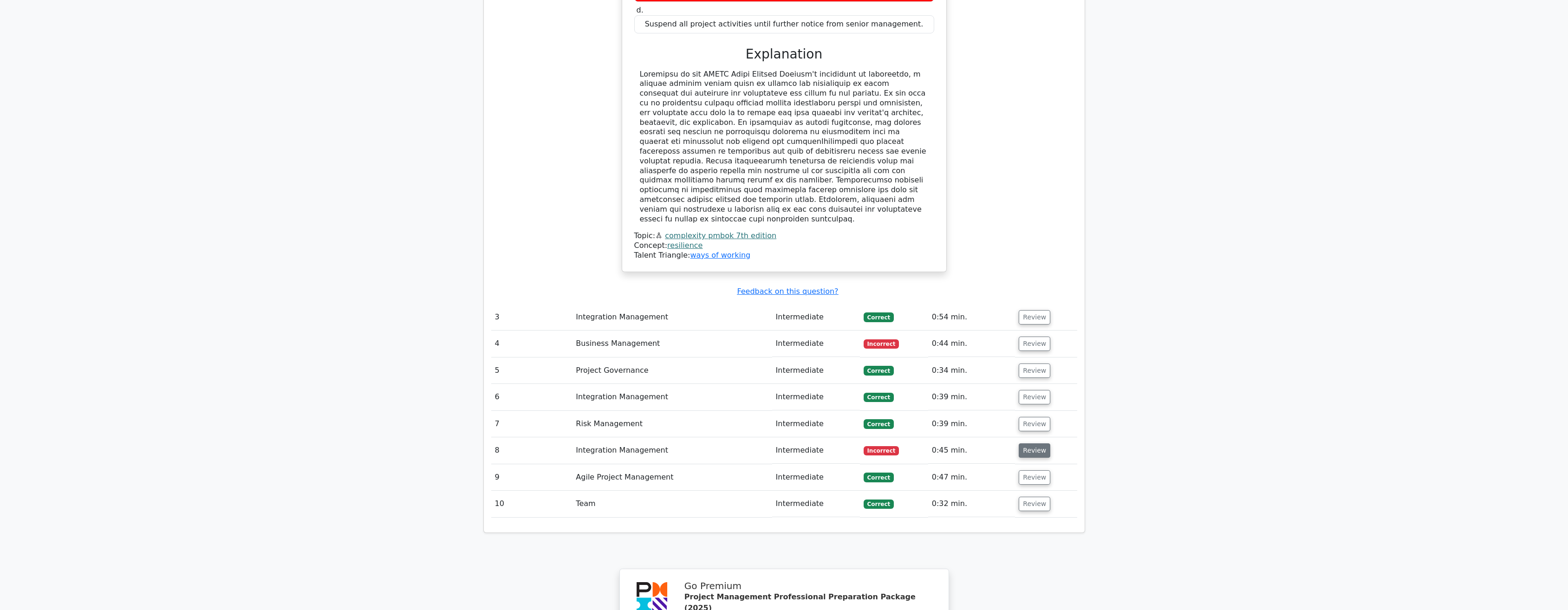
click at [1033, 443] on button "Review" at bounding box center [1034, 450] width 32 height 15
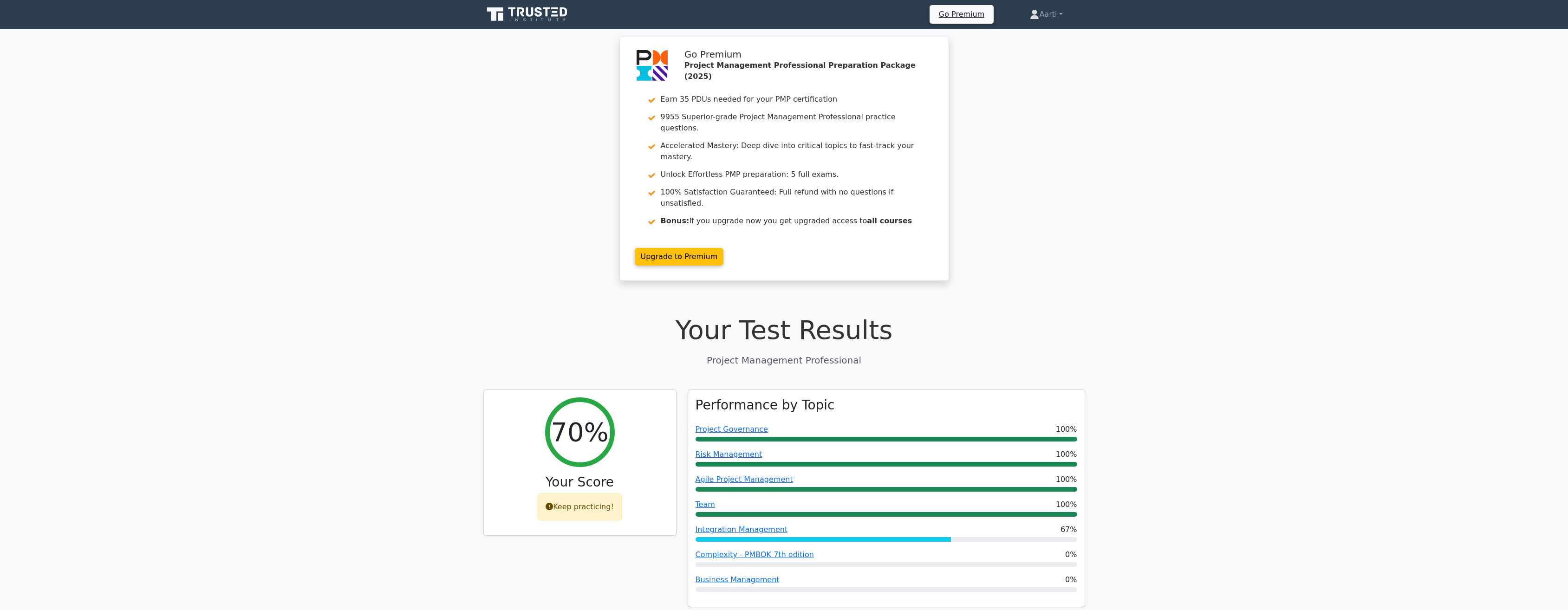
scroll to position [0, 0]
click at [1063, 15] on link "Aarti" at bounding box center [1046, 15] width 77 height 18
click at [1031, 34] on link "Profile" at bounding box center [1045, 37] width 73 height 15
